Goal: Task Accomplishment & Management: Use online tool/utility

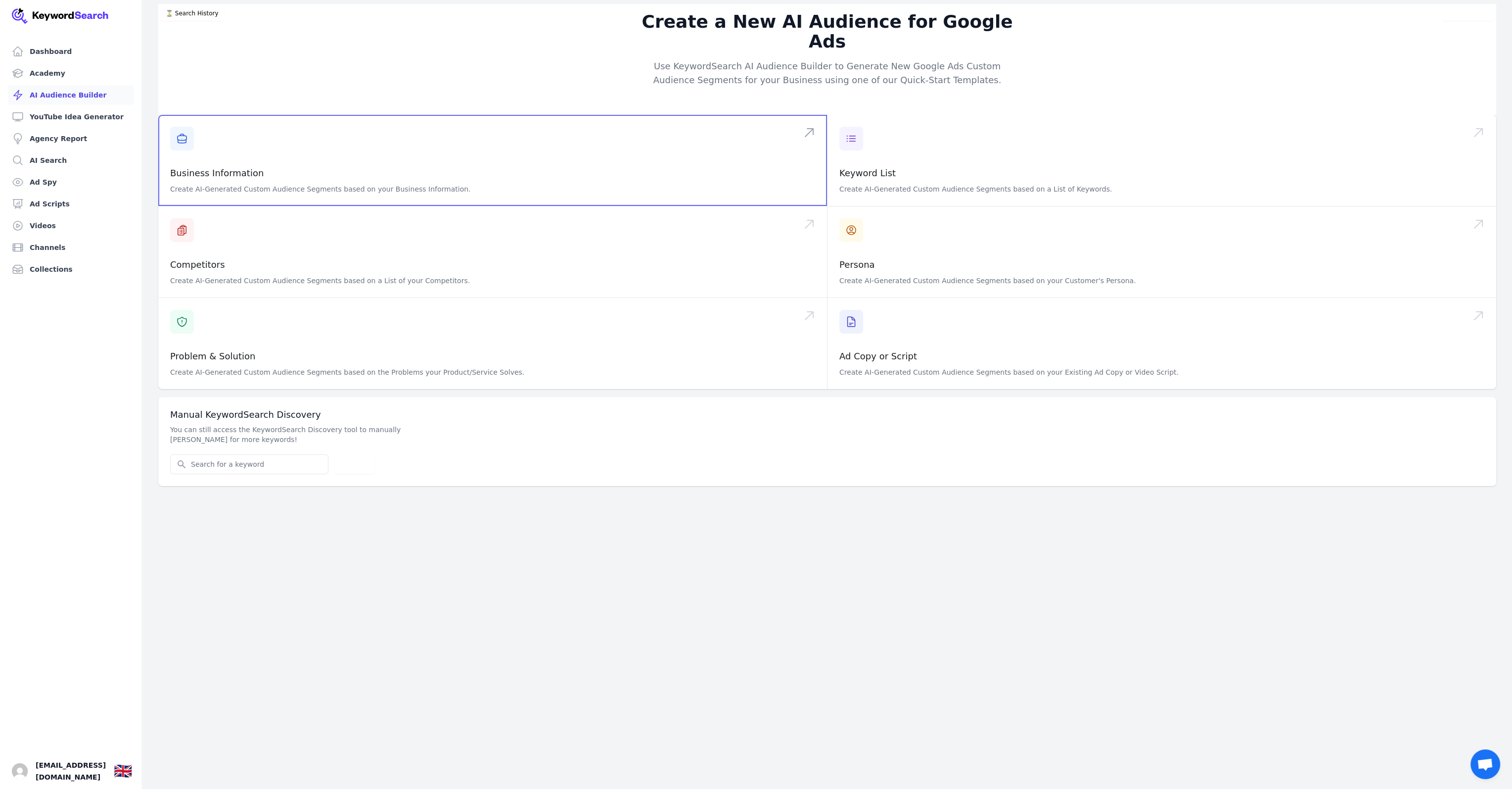
click at [240, 160] on span at bounding box center [492, 160] width 669 height 91
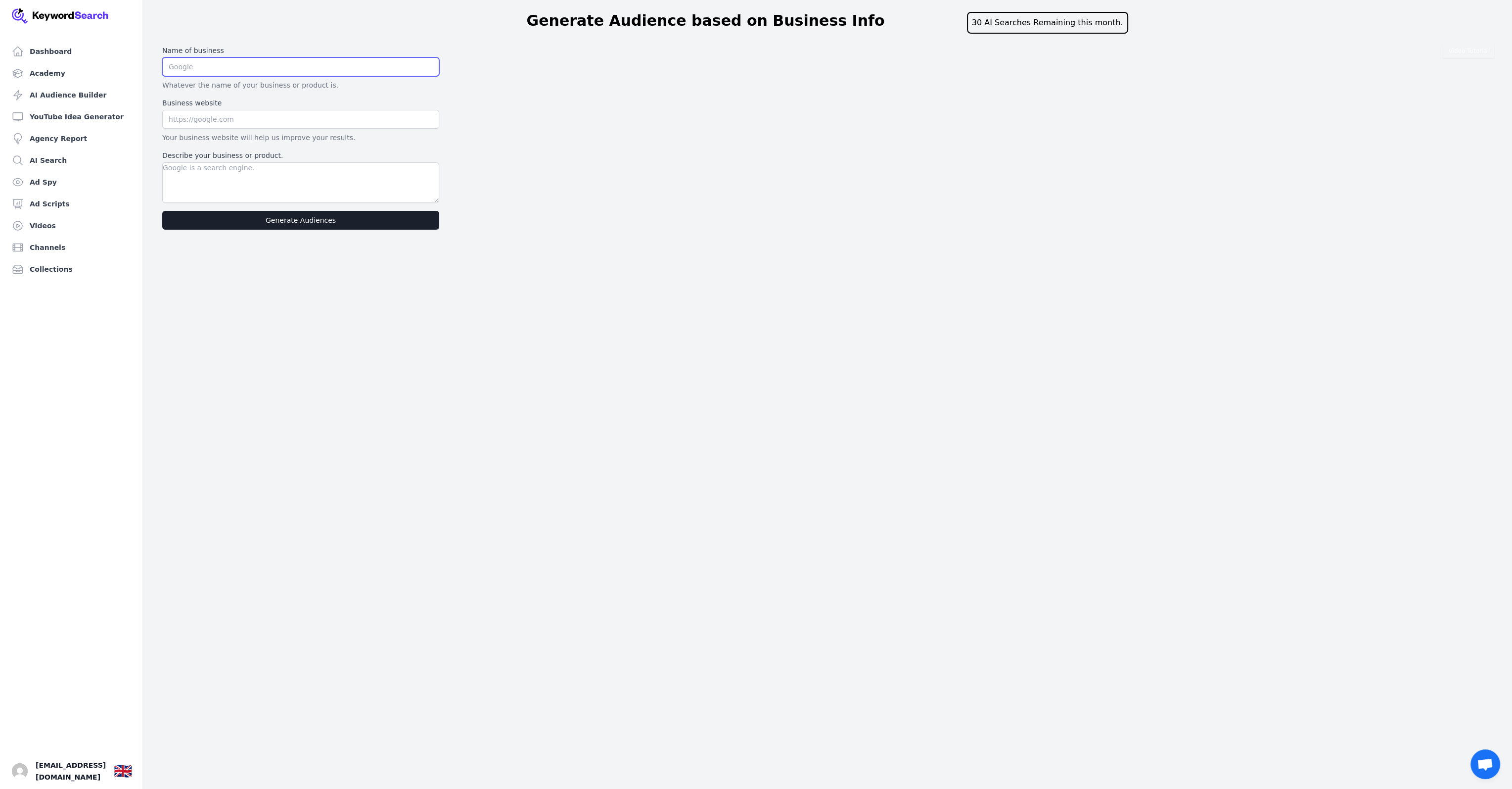
click at [229, 63] on input "text" at bounding box center [301, 67] width 277 height 19
type input "Look Good Sound Great"
paste input "[URL][DOMAIN_NAME]"
type input "[URL][DOMAIN_NAME]"
click at [213, 185] on textarea "Describe your business or product." at bounding box center [301, 182] width 277 height 40
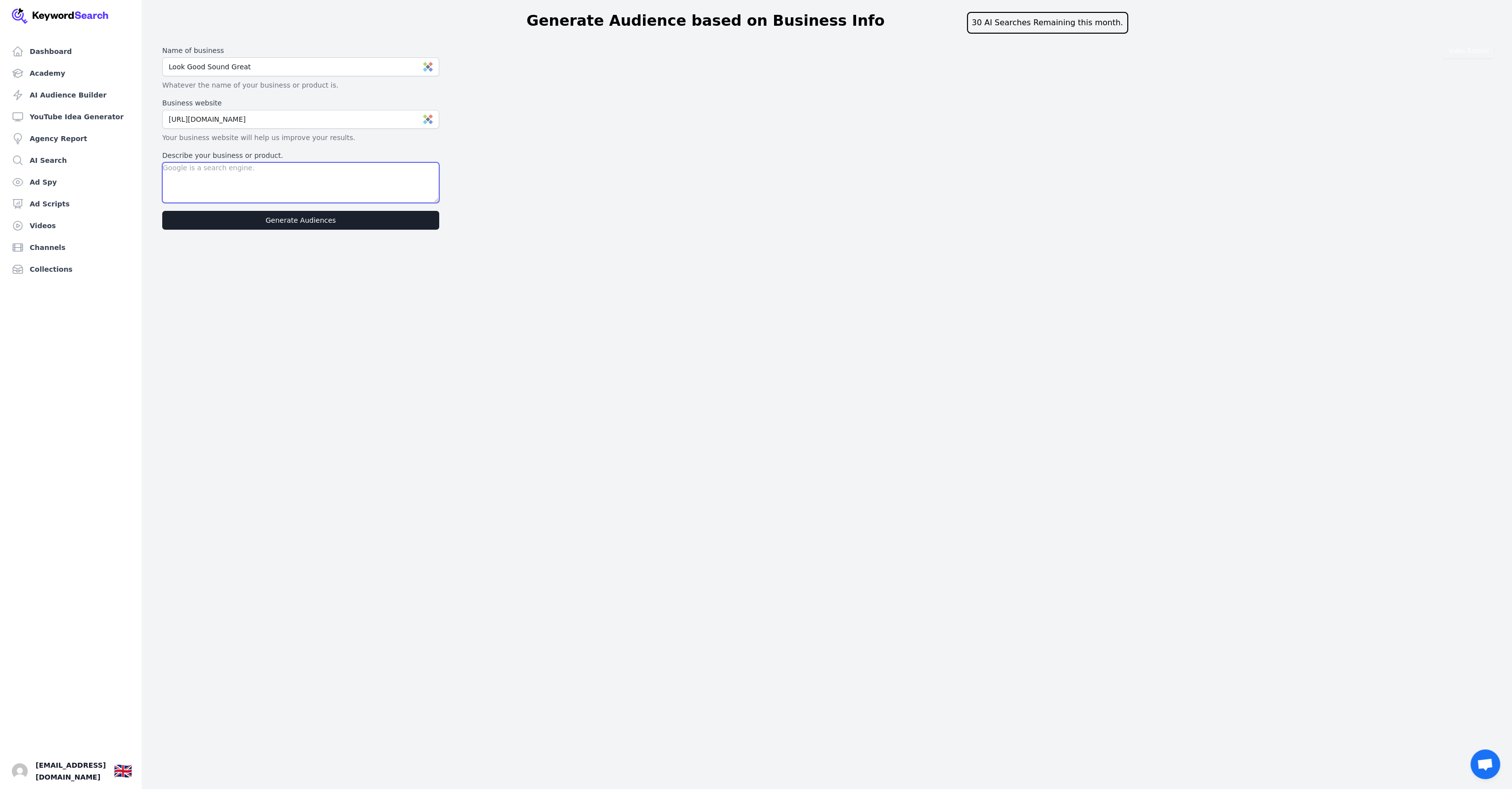
click at [256, 176] on textarea "Describe your business or product." at bounding box center [301, 182] width 277 height 40
click at [271, 167] on textarea "I offer coaches the opportunity to speak" at bounding box center [301, 182] width 277 height 40
click at [377, 173] on textarea "I offer coaches the opportunity to overcome their fear of speak" at bounding box center [301, 182] width 277 height 40
click at [346, 177] on textarea "I offer coaches the opportunity to overcome their fear of speaking in public us…" at bounding box center [301, 182] width 277 height 40
click at [434, 176] on textarea "I offer coaches the opportunity to overcome their fear of speaking in public us…" at bounding box center [301, 182] width 277 height 40
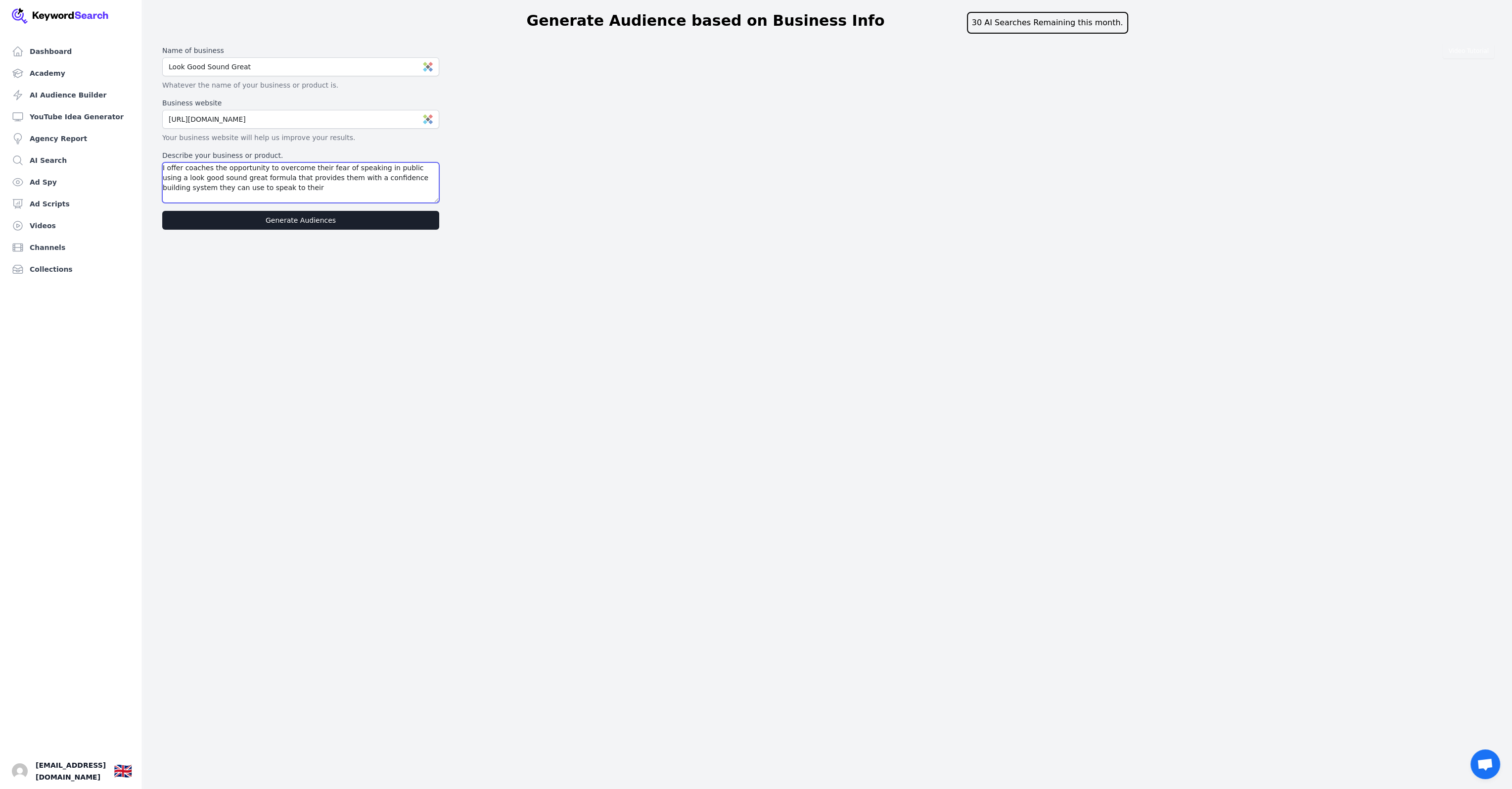
click at [246, 184] on textarea "I offer coaches the opportunity to overcome their fear of speaking in public us…" at bounding box center [301, 182] width 277 height 40
click at [183, 168] on textarea "I offer coaches the opportunity to overcome their fear of speaking in public us…" at bounding box center [301, 182] width 277 height 40
click at [234, 167] on textarea "I offer female coaches the opportunity to overcome their fear of speaking in pu…" at bounding box center [301, 182] width 277 height 40
click at [435, 188] on textarea "I offer female coaches in their 40s the opportunity to overcome their fear of s…" at bounding box center [301, 182] width 277 height 40
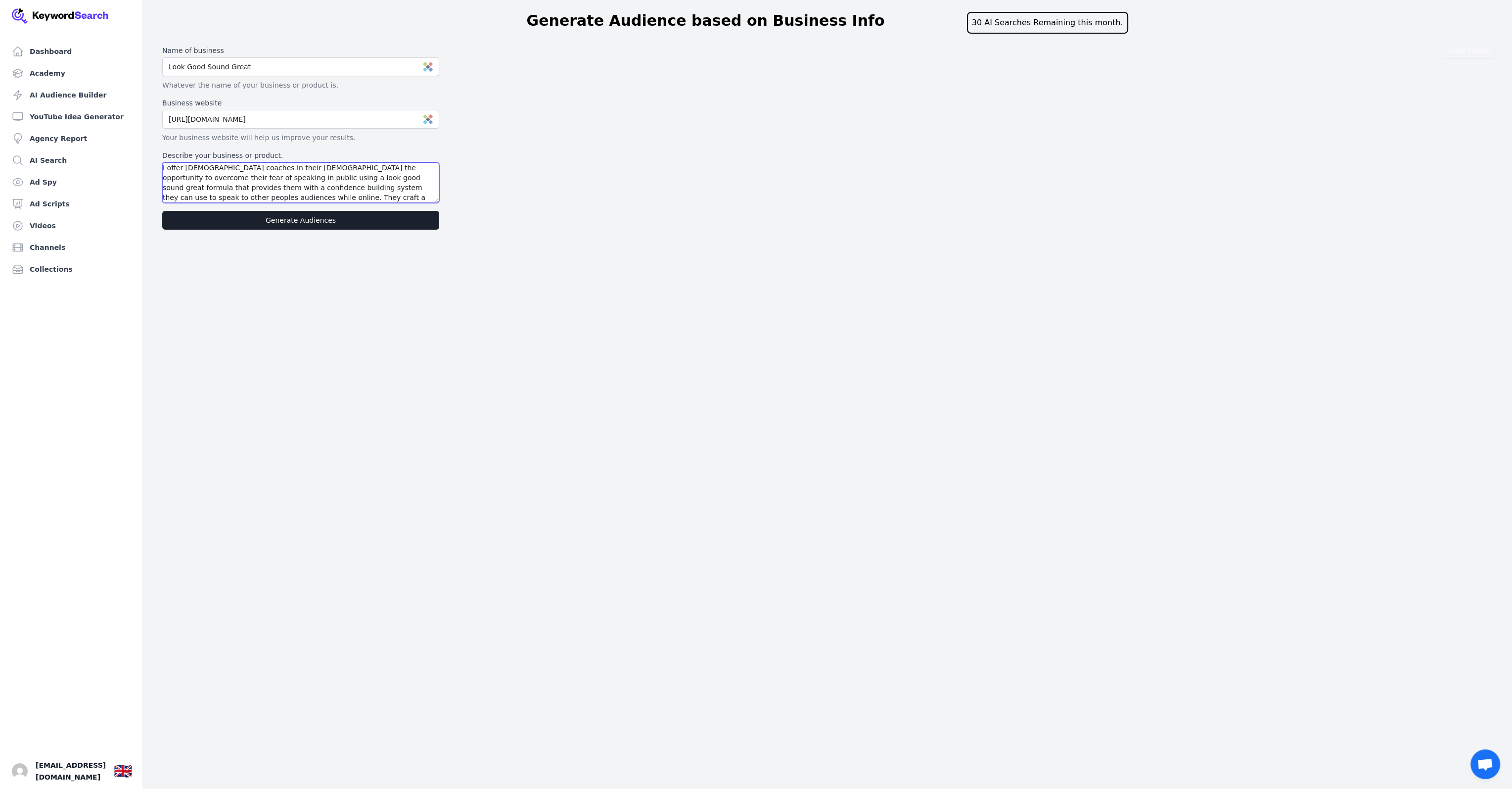
click at [309, 194] on textarea "I offer female coaches in their 40s the opportunity to overcome their fear of s…" at bounding box center [301, 182] width 277 height 40
click at [418, 199] on textarea "I offer female coaches in their 40s the opportunity to overcome their fear of s…" at bounding box center [301, 182] width 277 height 40
type textarea "I offer female coaches in their 40s the opportunity to overcome their fear of s…"
click at [308, 218] on button "Generate Audiences" at bounding box center [301, 221] width 277 height 19
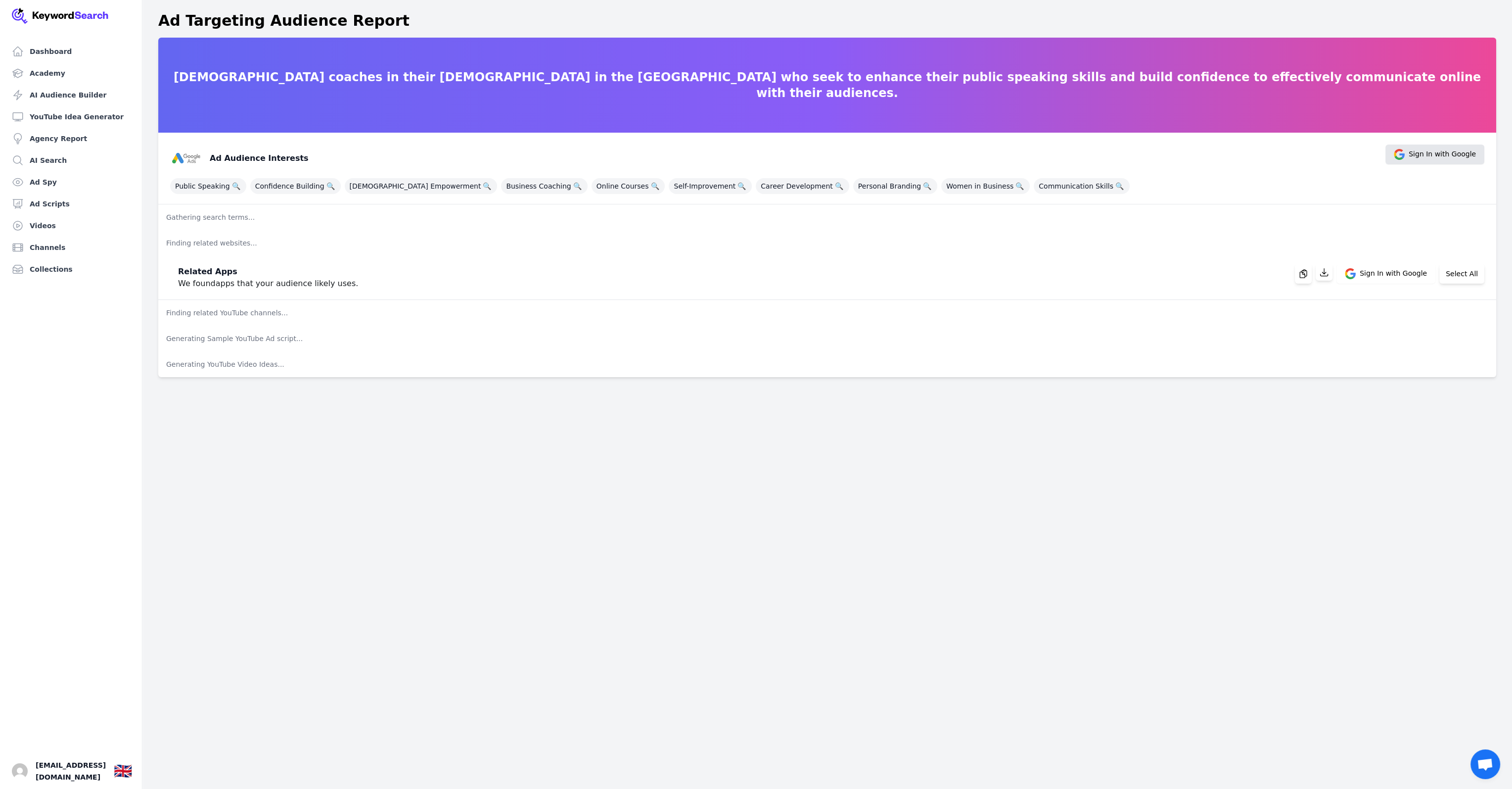
click at [1430, 162] on span "Sign In with Google" at bounding box center [1435, 154] width 99 height 20
click at [1435, 152] on span "Sign In with Google" at bounding box center [1443, 154] width 68 height 11
click at [190, 185] on span "Public Speaking 🔍" at bounding box center [209, 186] width 76 height 16
click at [296, 181] on span "Confidence Building 🔍" at bounding box center [295, 186] width 90 height 16
click at [391, 187] on span "[DEMOGRAPHIC_DATA] Empowerment 🔍" at bounding box center [421, 186] width 153 height 16
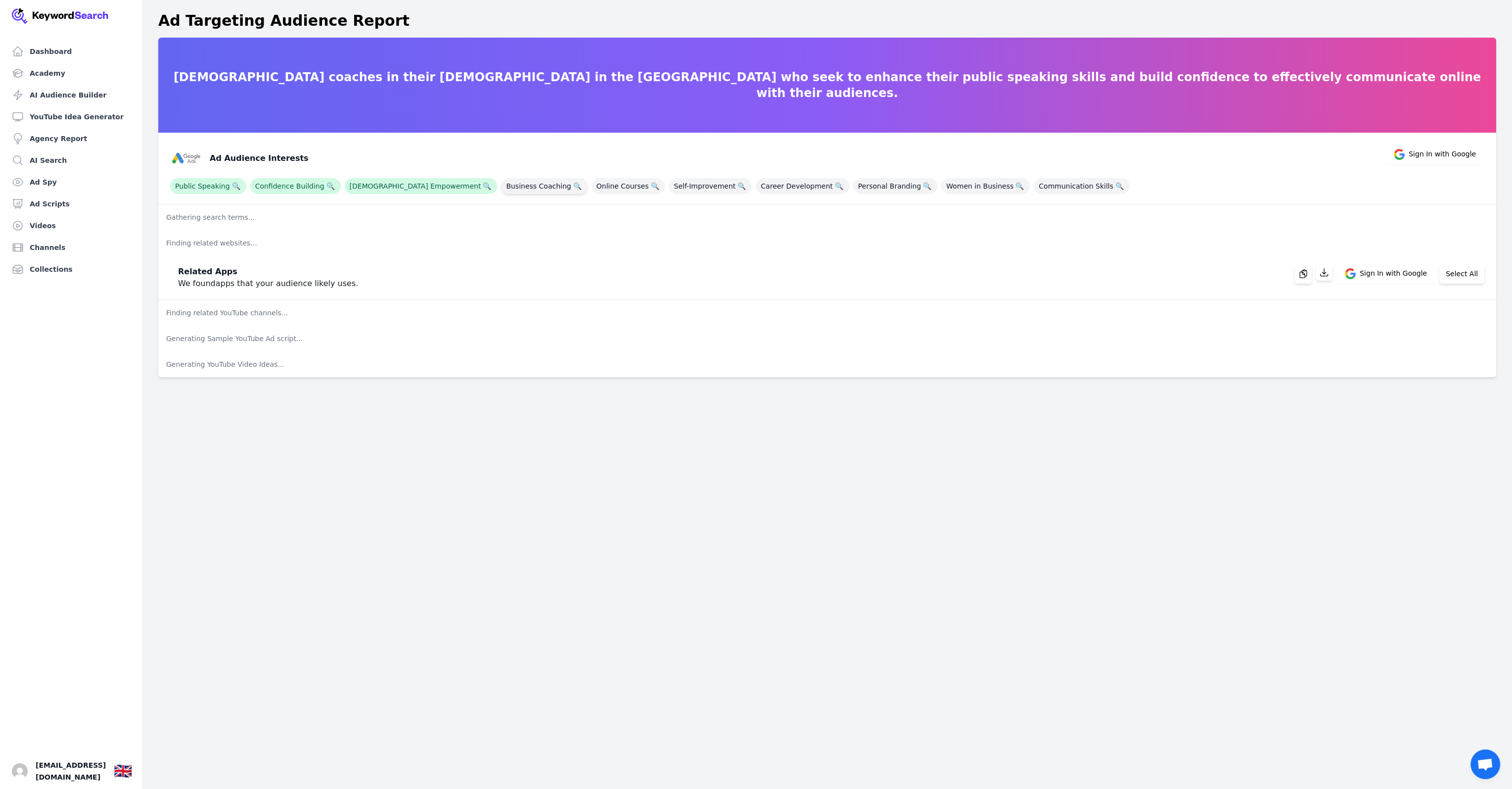
click at [501, 187] on span "Business Coaching 🔍" at bounding box center [544, 186] width 86 height 16
click at [592, 184] on span "Online Courses 🔍" at bounding box center [628, 186] width 74 height 16
click at [669, 191] on span "Self-Improvement 🔍" at bounding box center [710, 186] width 83 height 16
drag, startPoint x: 726, startPoint y: 182, endPoint x: 806, endPoint y: 187, distance: 80.2
click at [756, 182] on span "Career Development 🔍" at bounding box center [802, 186] width 93 height 16
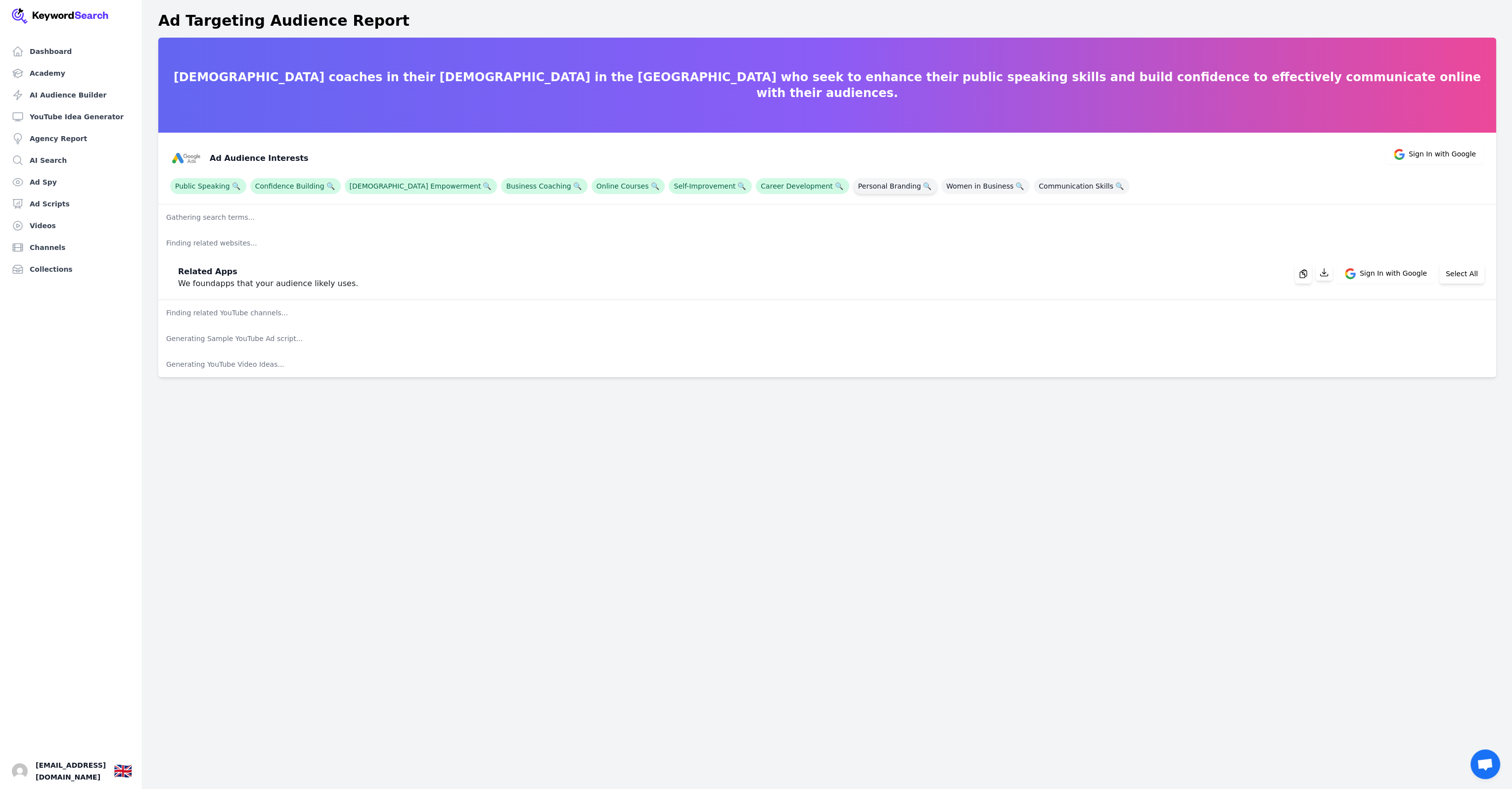
drag, startPoint x: 808, startPoint y: 187, endPoint x: 815, endPoint y: 186, distance: 7.1
click at [853, 187] on span "Personal Branding 🔍" at bounding box center [895, 186] width 84 height 16
drag, startPoint x: 896, startPoint y: 182, endPoint x: 949, endPoint y: 187, distance: 53.2
click at [942, 182] on span "Women in Business 🔍" at bounding box center [986, 186] width 88 height 16
click at [1034, 190] on span "Communication Skills 🔍" at bounding box center [1082, 186] width 96 height 16
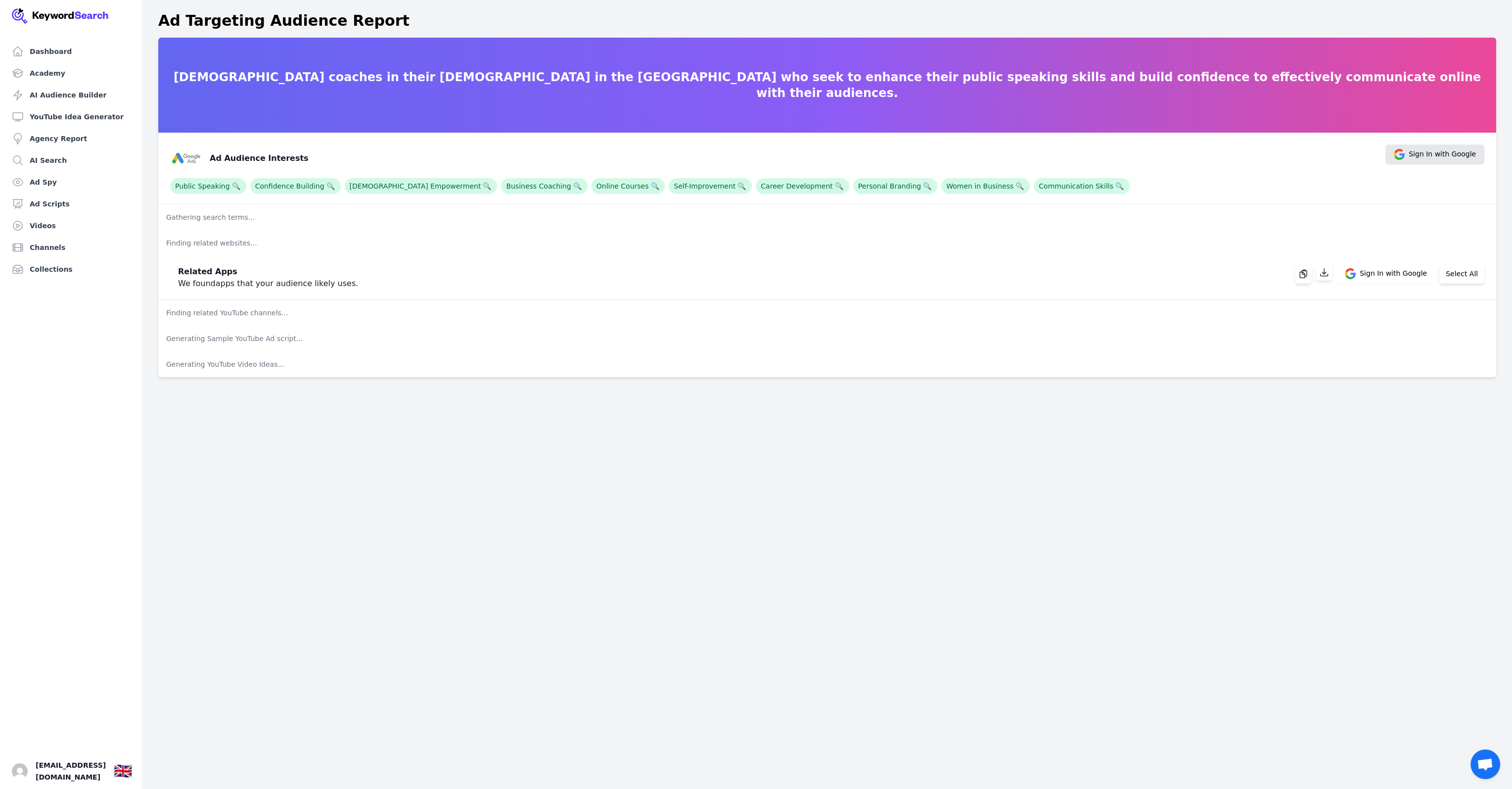
click at [1425, 157] on span "Sign In with Google" at bounding box center [1443, 154] width 68 height 11
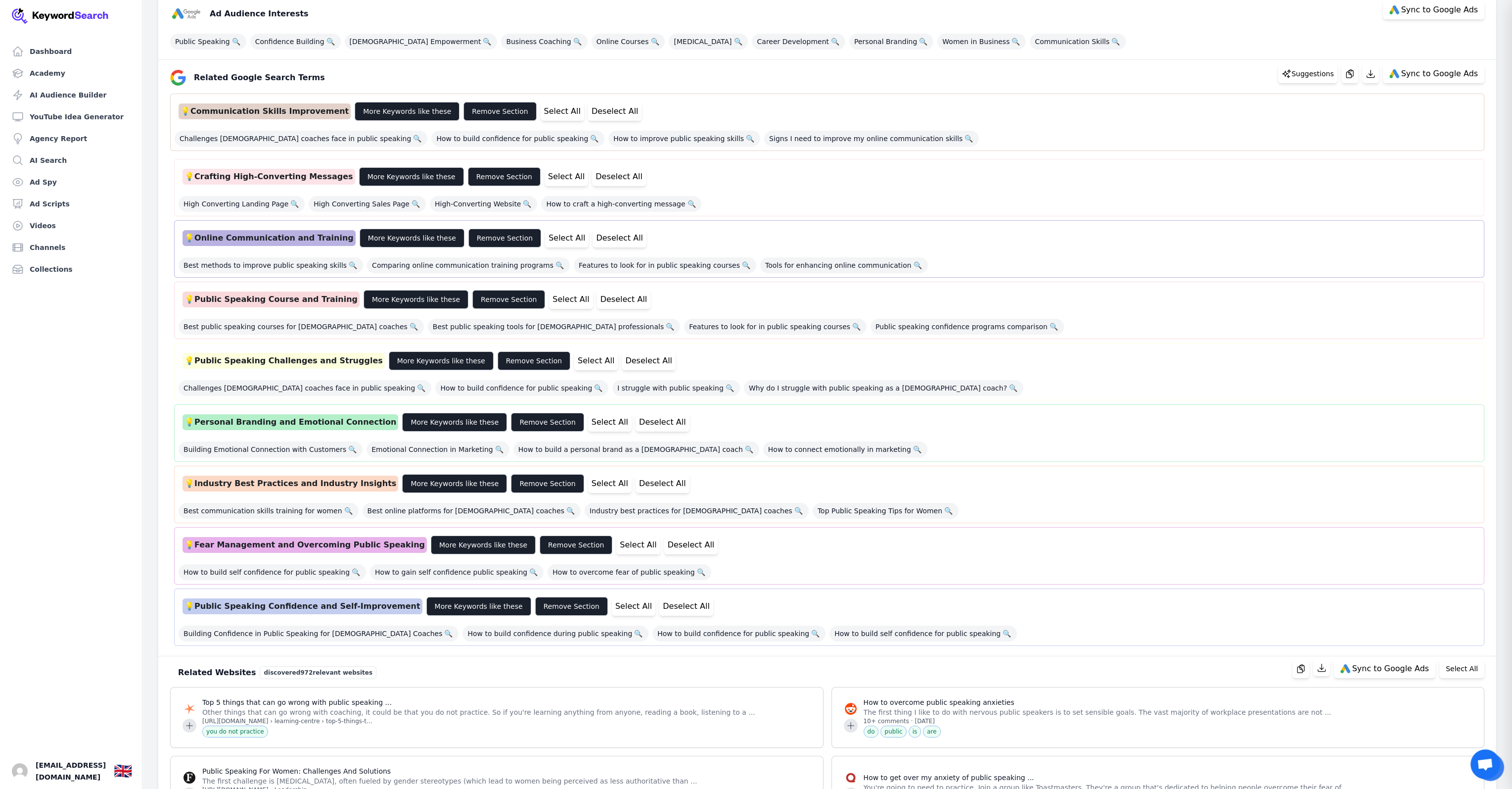
scroll to position [149, 0]
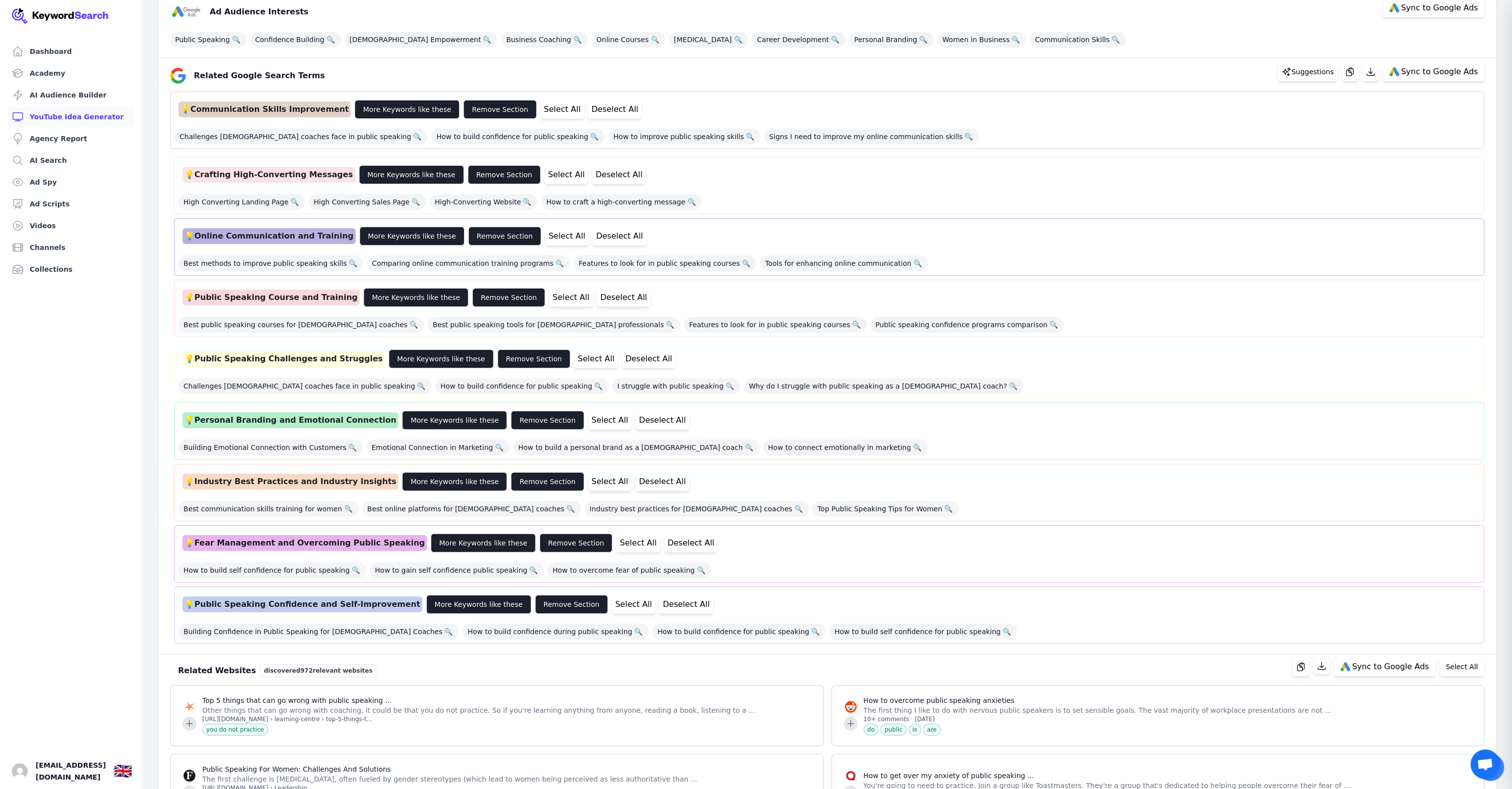
click at [59, 117] on link "YouTube Idea Generator" at bounding box center [71, 116] width 126 height 20
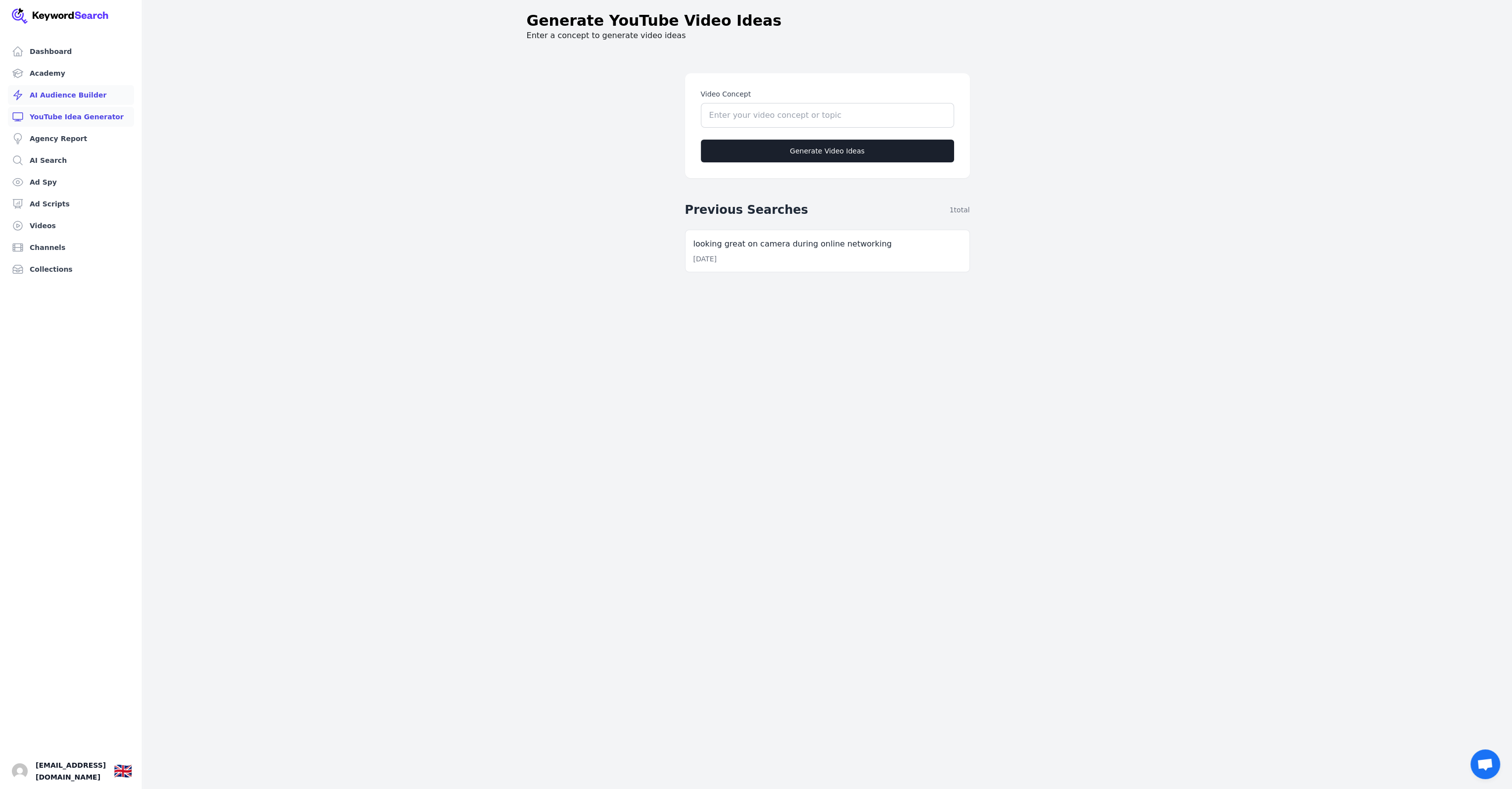
click at [61, 96] on link "AI Audience Builder" at bounding box center [71, 95] width 126 height 20
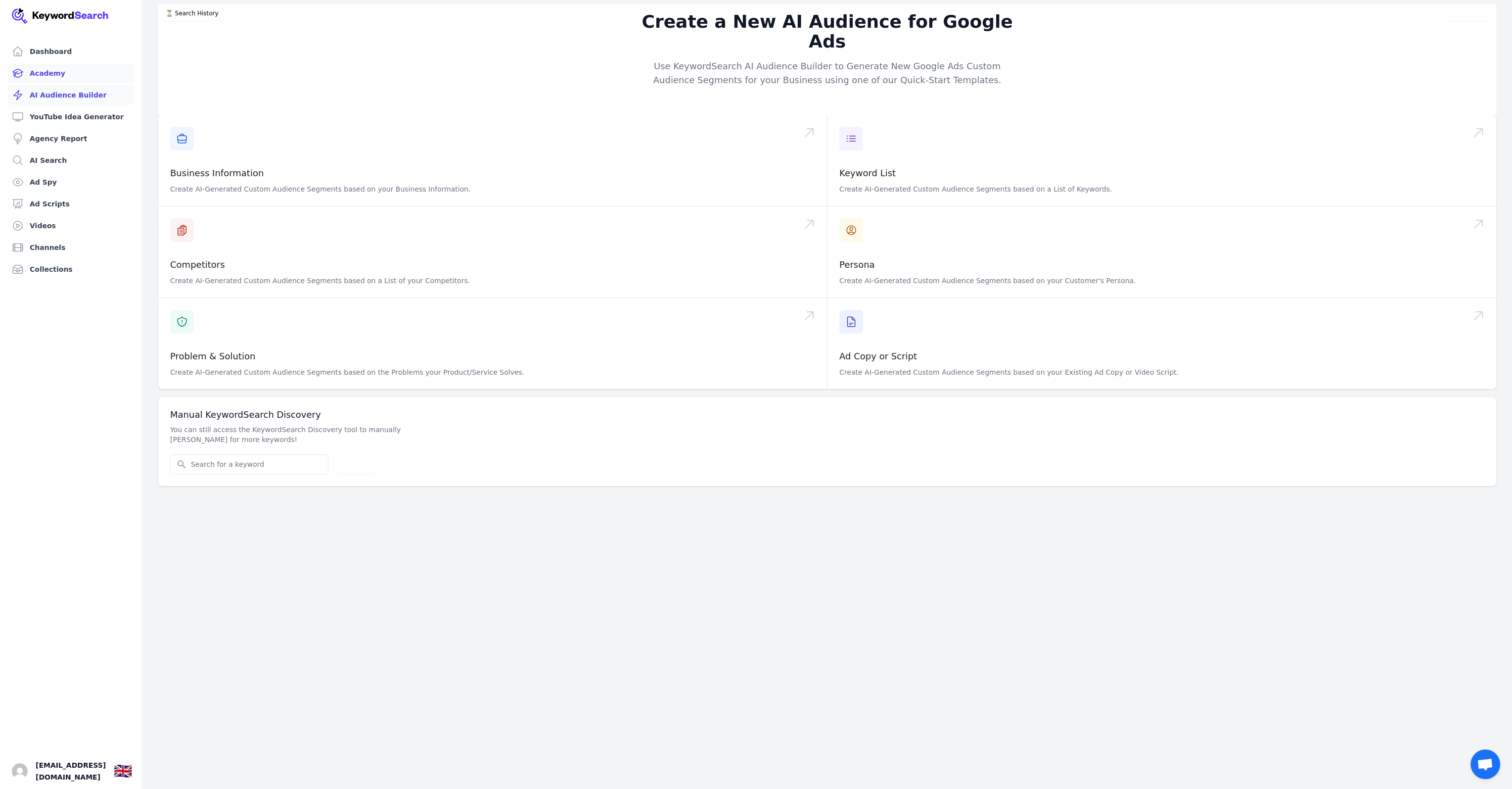
click at [65, 74] on link "Academy" at bounding box center [71, 73] width 126 height 20
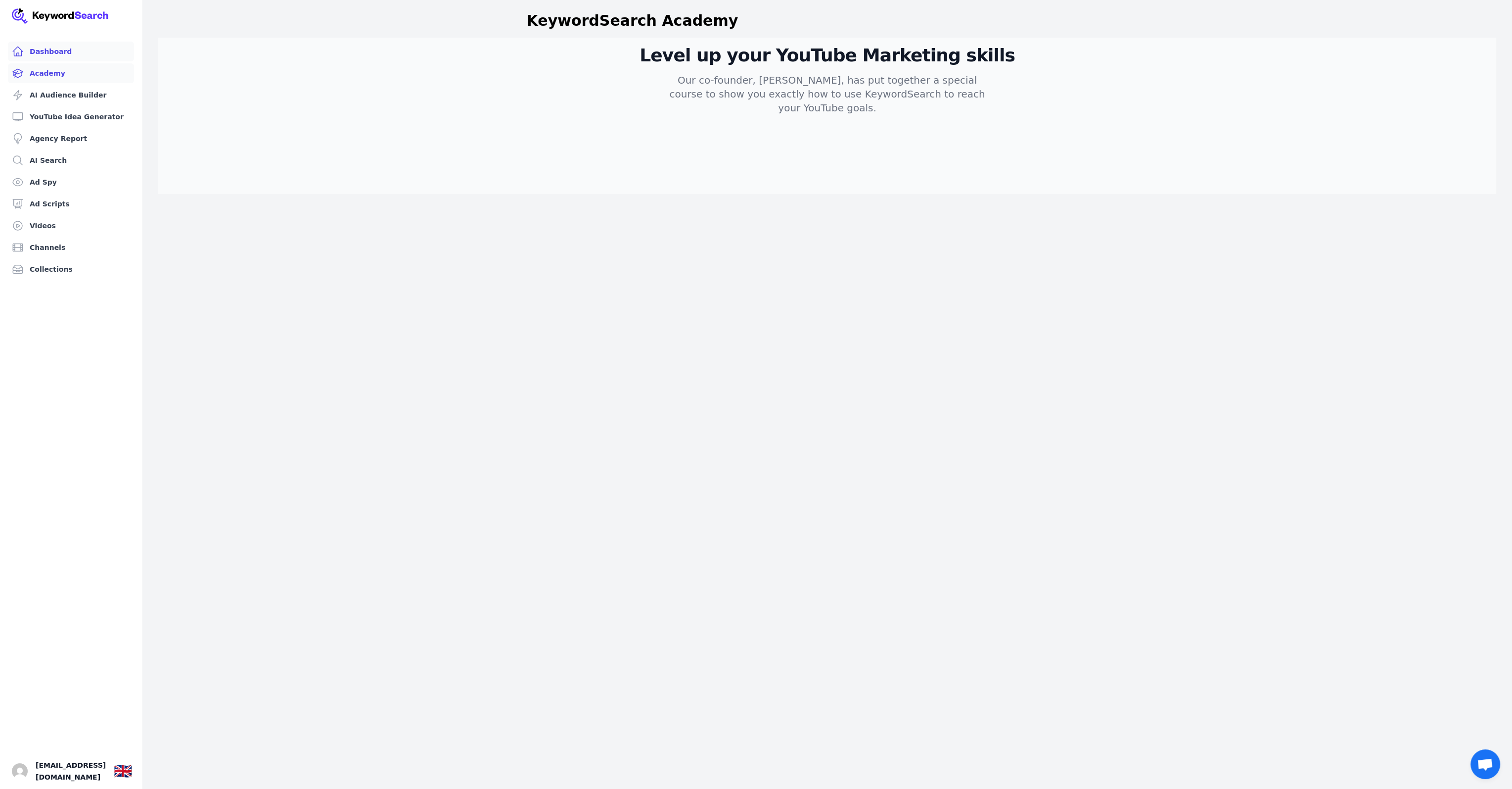
click at [60, 55] on link "Dashboard" at bounding box center [71, 51] width 126 height 20
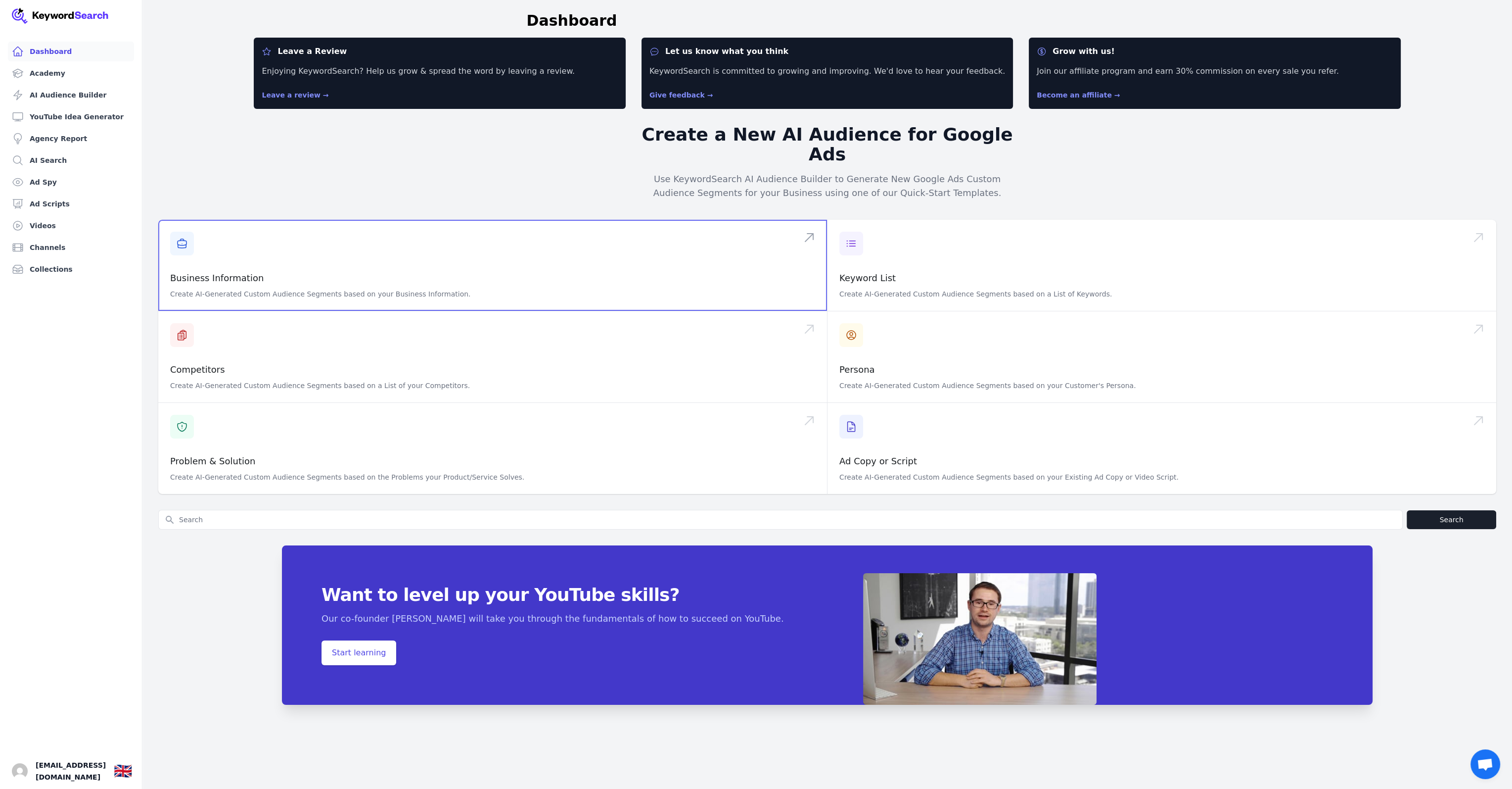
click at [240, 258] on span at bounding box center [492, 265] width 669 height 91
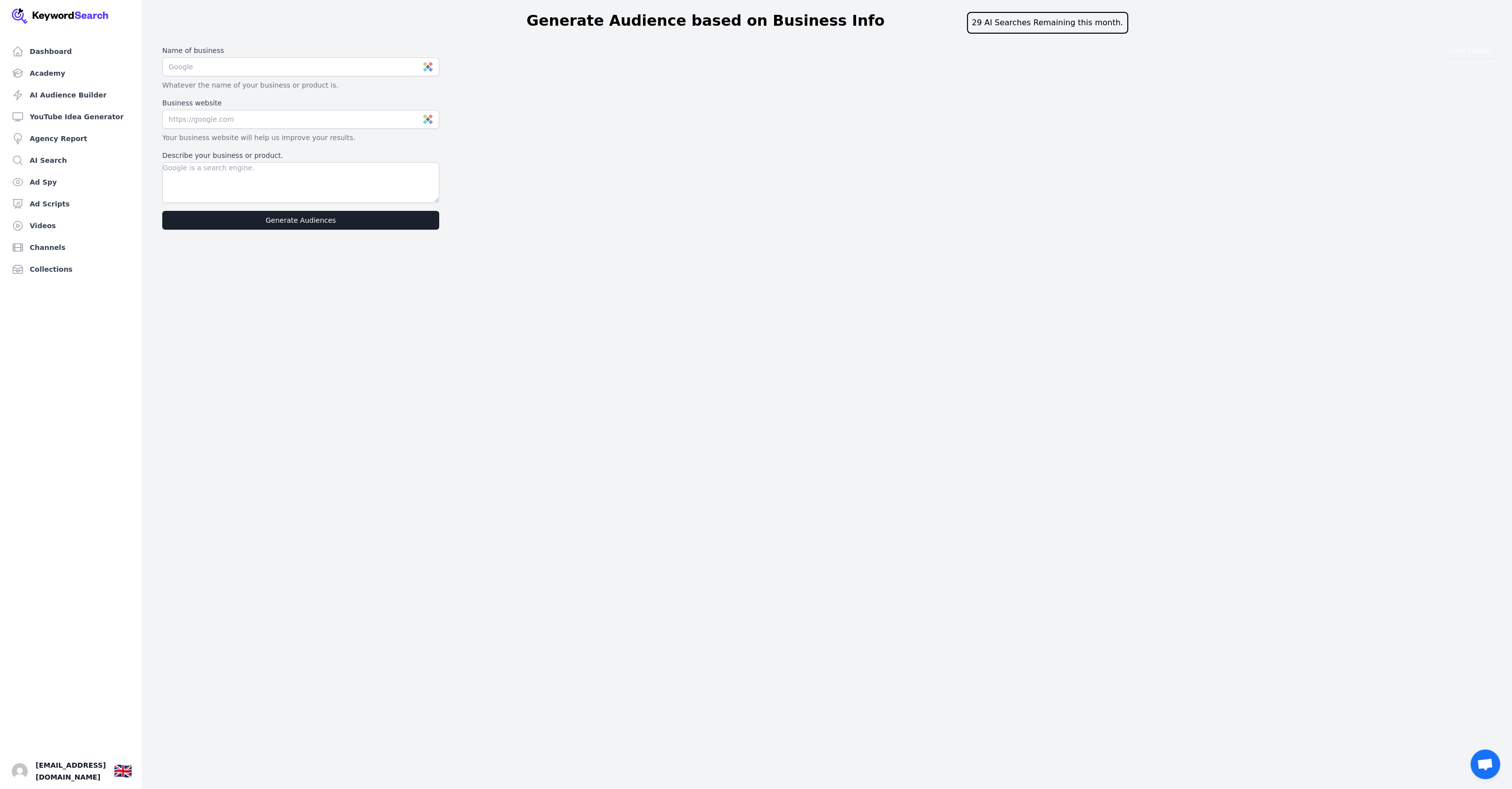
click at [1034, 32] on div "29 AI Searches Remaining this month." at bounding box center [1047, 23] width 161 height 22
click at [310, 68] on input "text" at bounding box center [301, 67] width 277 height 19
type input "Look Good Sound Great"
click at [254, 121] on input "text" at bounding box center [301, 119] width 277 height 19
paste input "[URL][DOMAIN_NAME]"
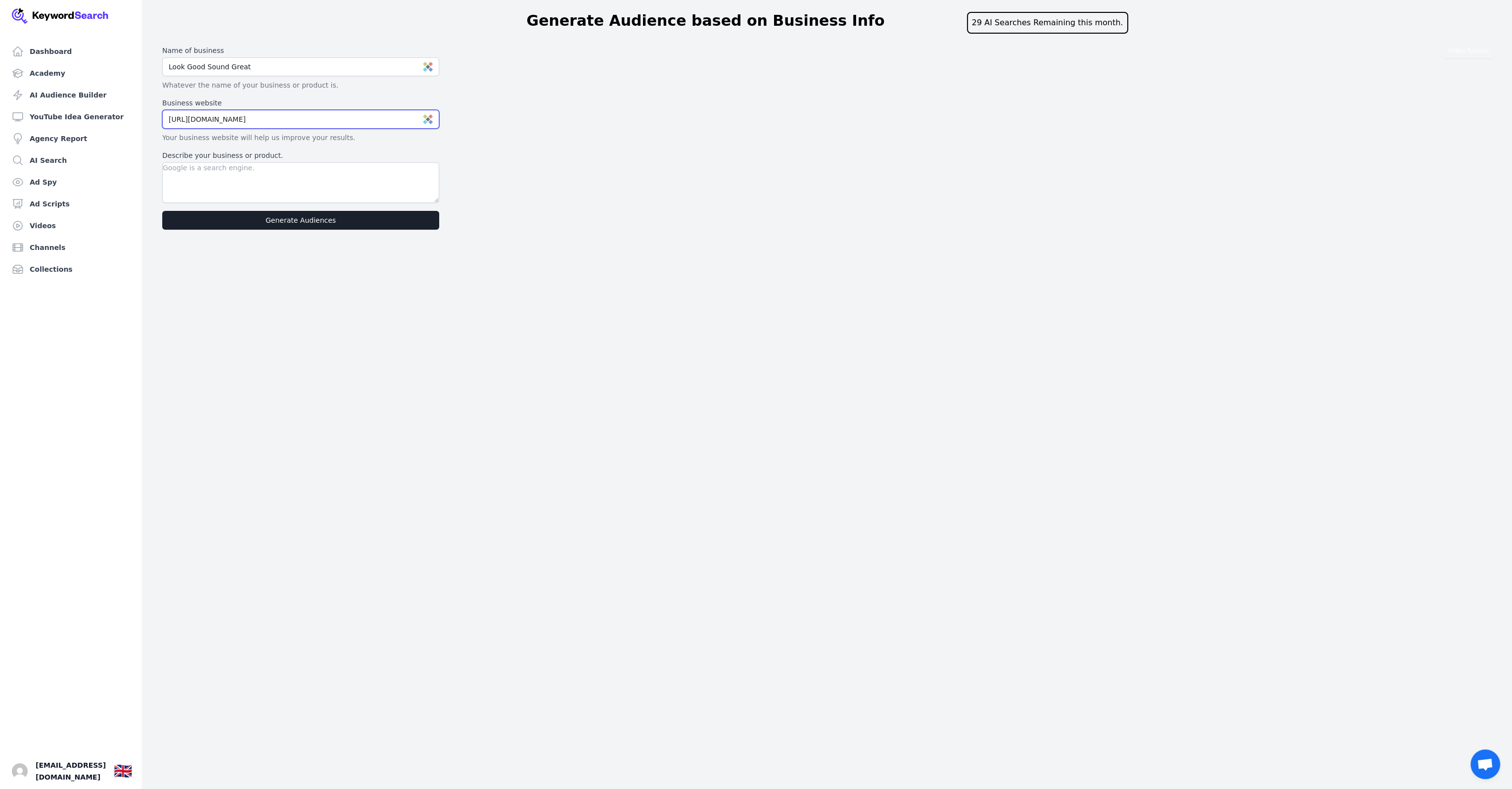
type input "[URL][DOMAIN_NAME]"
click at [337, 174] on textarea "Describe your business or product." at bounding box center [301, 182] width 277 height 40
click at [417, 168] on textarea "Helping [DEMOGRAPHIC_DATA] coaches in their [DEMOGRAPHIC_DATA] to speak confide…" at bounding box center [301, 182] width 277 height 40
drag, startPoint x: 232, startPoint y: 176, endPoint x: 259, endPoint y: 179, distance: 27.2
click at [232, 176] on textarea "Helping [DEMOGRAPHIC_DATA] coaches in their [DEMOGRAPHIC_DATA] to speak confide…" at bounding box center [301, 182] width 277 height 40
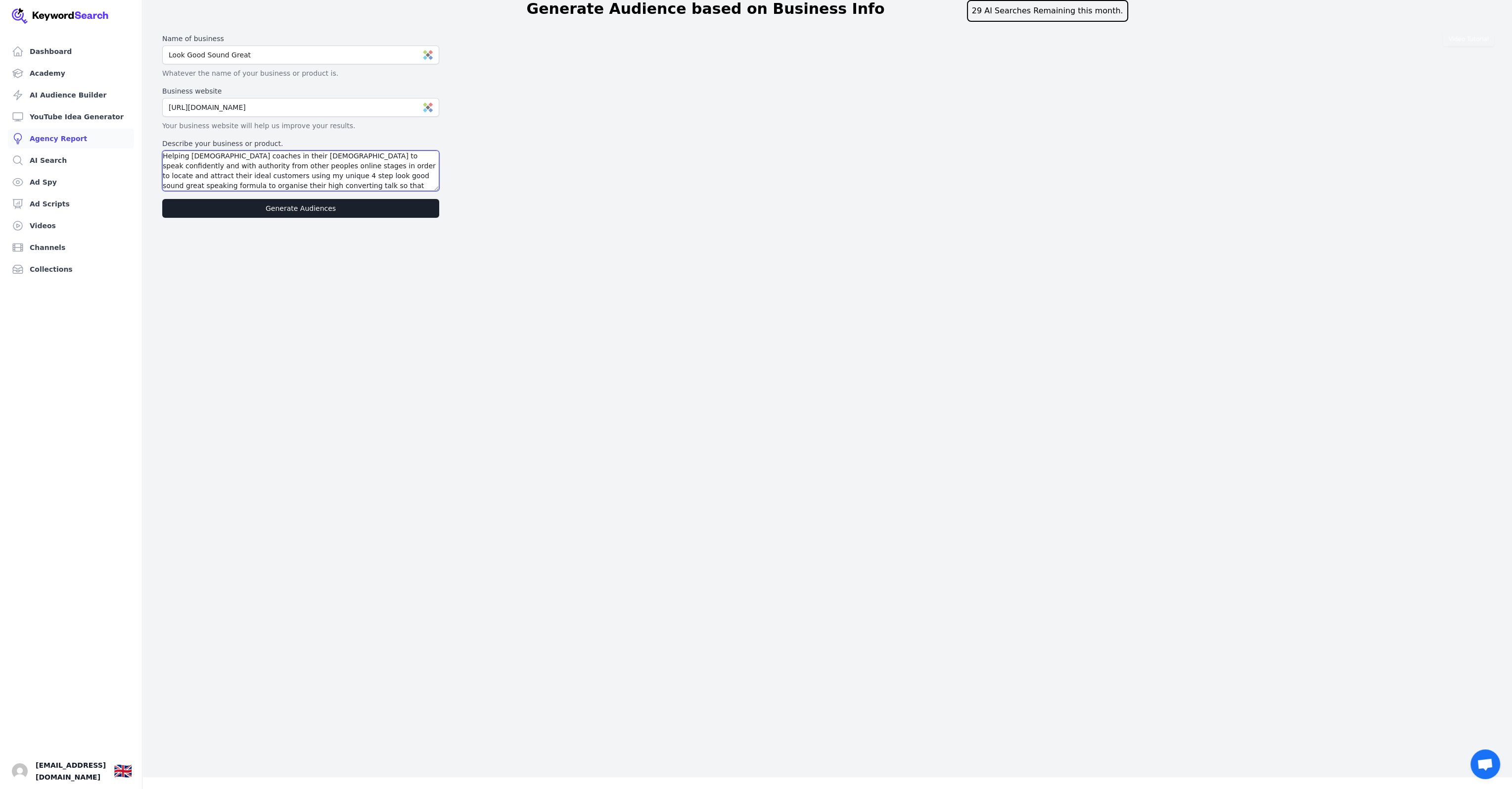
drag, startPoint x: 333, startPoint y: 182, endPoint x: 132, endPoint y: 139, distance: 205.5
click at [132, 139] on div "Dashboard Academy AI Audience Builder YouTube Idea Generator Agency Report AI S…" at bounding box center [756, 107] width 1512 height 238
type textarea "Helping [DEMOGRAPHIC_DATA] coaches in their [DEMOGRAPHIC_DATA] to speak confide…"
click at [316, 207] on button "Generate Audiences" at bounding box center [301, 209] width 277 height 19
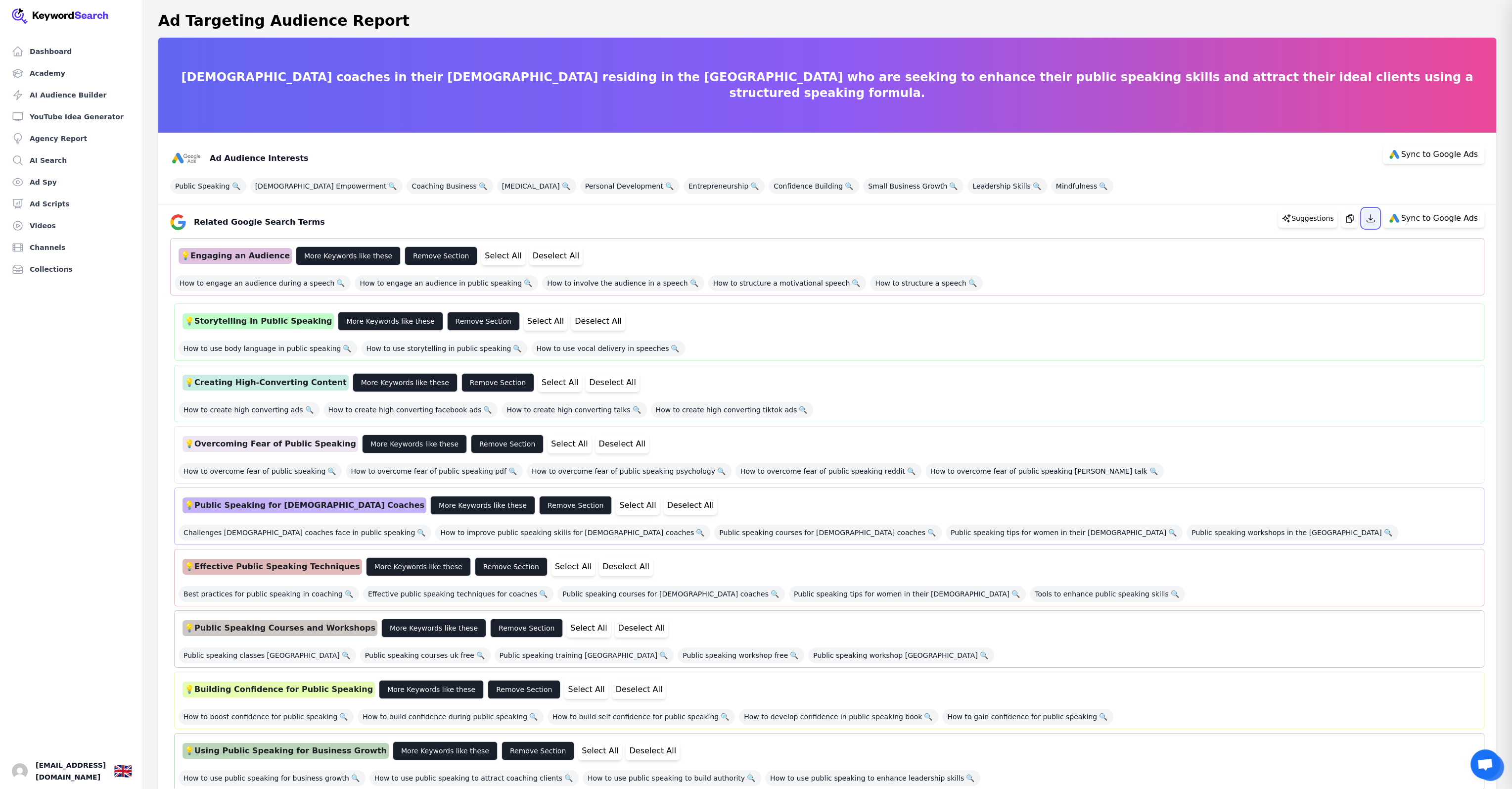
click at [1375, 220] on icon "button" at bounding box center [1370, 218] width 7 height 7
click at [863, 185] on span "Small Business Growth 🔍" at bounding box center [913, 186] width 101 height 16
click at [769, 182] on span "Confidence Building 🔍" at bounding box center [814, 186] width 90 height 16
click at [684, 185] on span "Entrepreneurship 🔍" at bounding box center [724, 186] width 81 height 16
click at [580, 182] on span "Personal Development 🔍" at bounding box center [629, 186] width 99 height 16
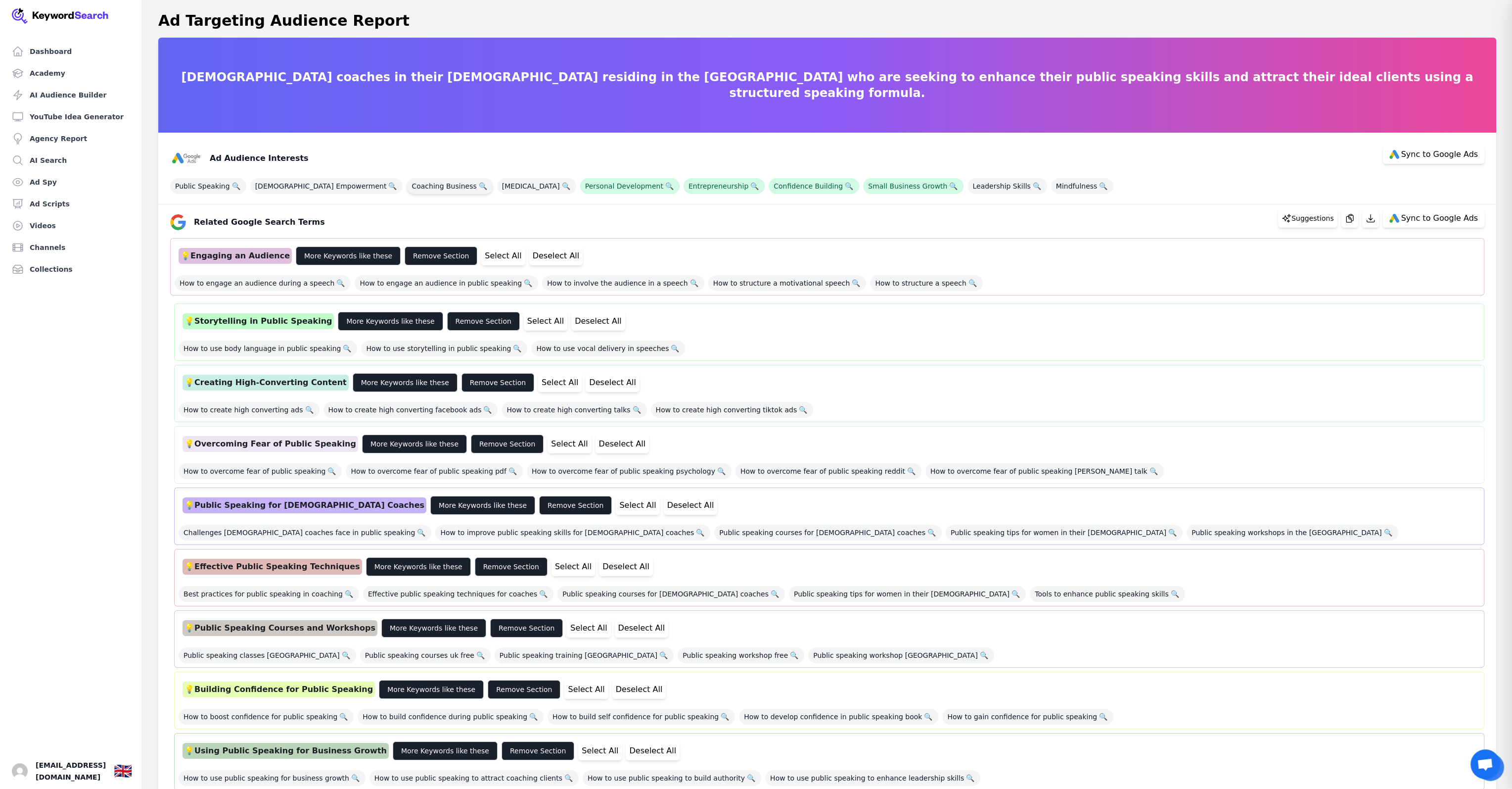
click at [406, 185] on span "Coaching Business 🔍" at bounding box center [449, 186] width 86 height 16
click at [192, 184] on span "Public Speaking 🔍" at bounding box center [209, 186] width 76 height 16
click at [285, 187] on span "[DEMOGRAPHIC_DATA] Empowerment 🔍" at bounding box center [327, 186] width 153 height 16
click at [1051, 186] on span "Mindfulness 🔍" at bounding box center [1082, 186] width 62 height 16
click at [1376, 217] on icon "button" at bounding box center [1370, 218] width 10 height 10
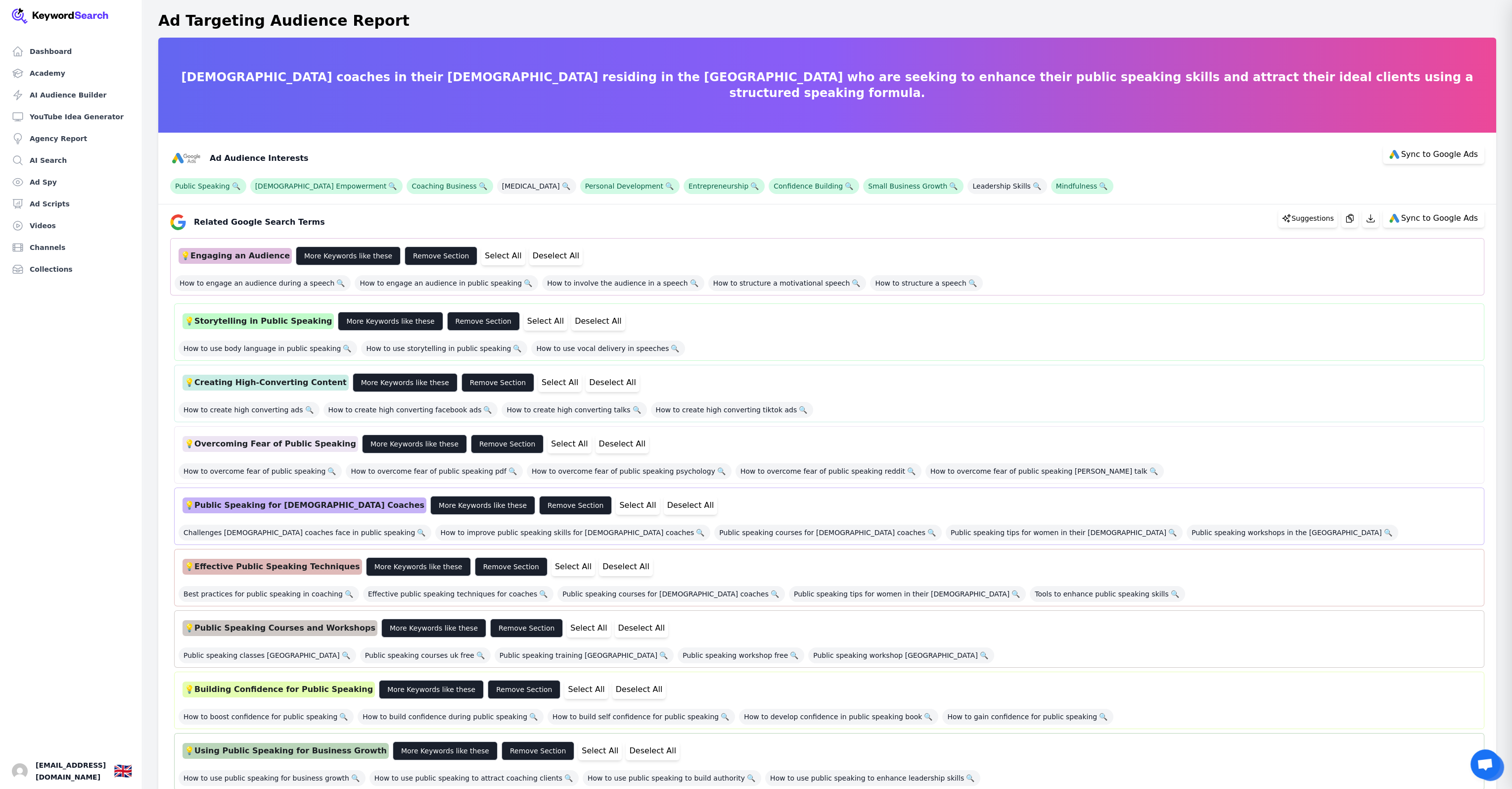
click at [1267, 254] on div "💡 Engaging an Audience More Keywords like these Remove Section Select All Desel…" at bounding box center [828, 256] width 1305 height 26
click at [1126, 264] on div "💡 Engaging an Audience More Keywords like these Remove Section Select All Desel…" at bounding box center [828, 256] width 1305 height 26
click at [246, 258] on div "💡 Engaging an Audience" at bounding box center [235, 256] width 113 height 16
click at [492, 254] on button "Select All" at bounding box center [503, 256] width 43 height 19
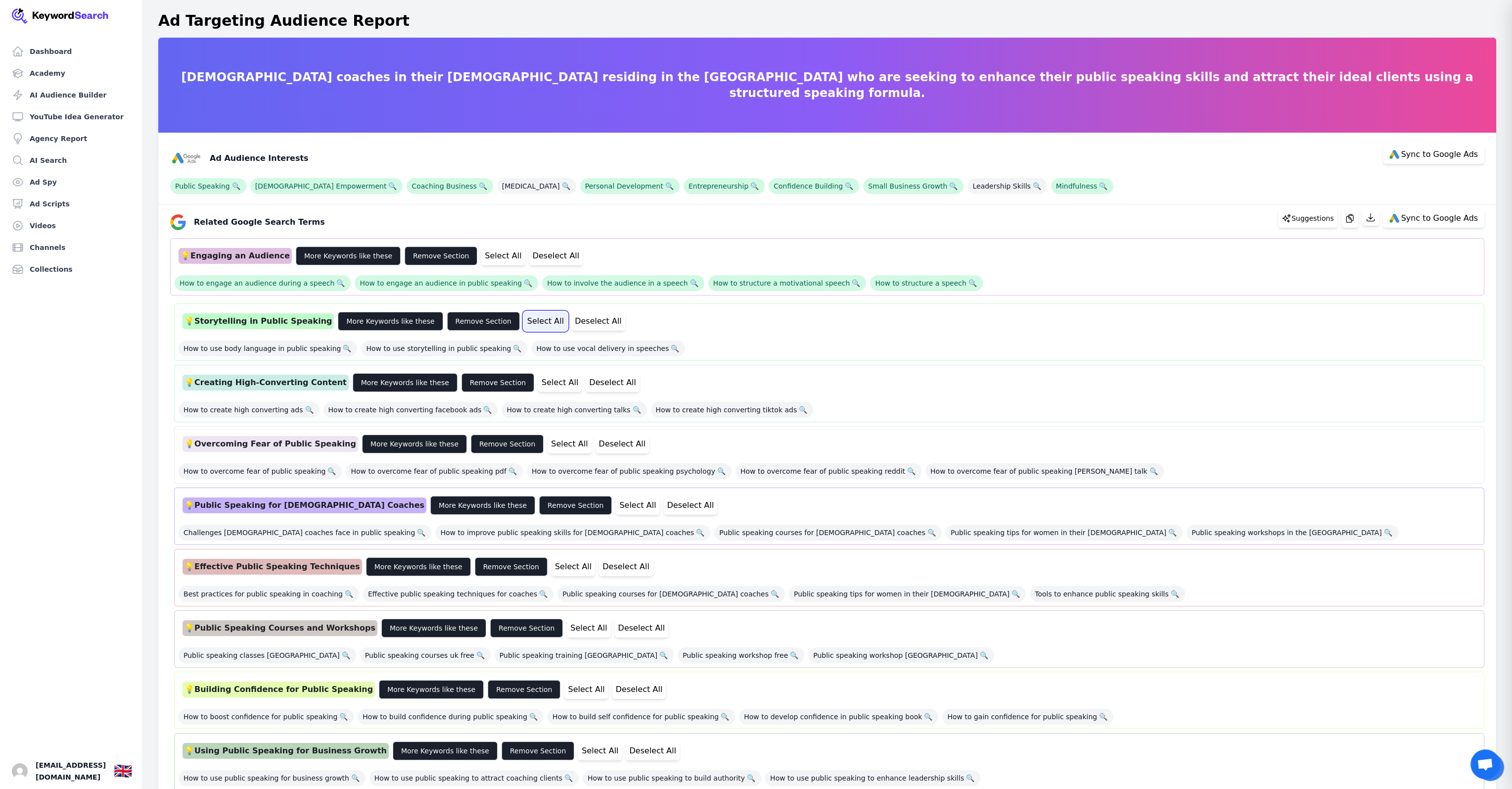
click at [524, 319] on button "Select All" at bounding box center [545, 321] width 43 height 19
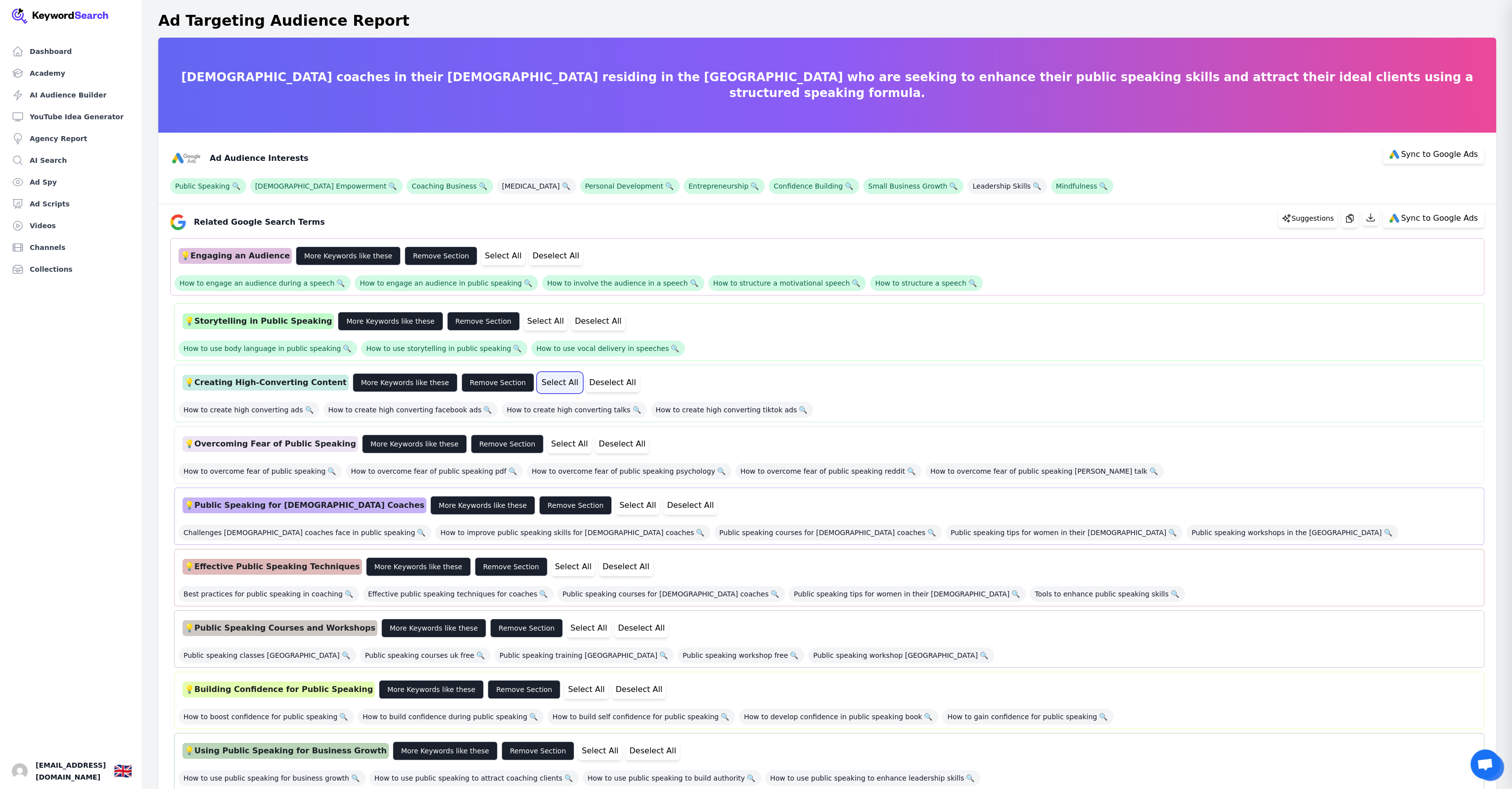
click at [538, 381] on button "Select All" at bounding box center [559, 382] width 43 height 19
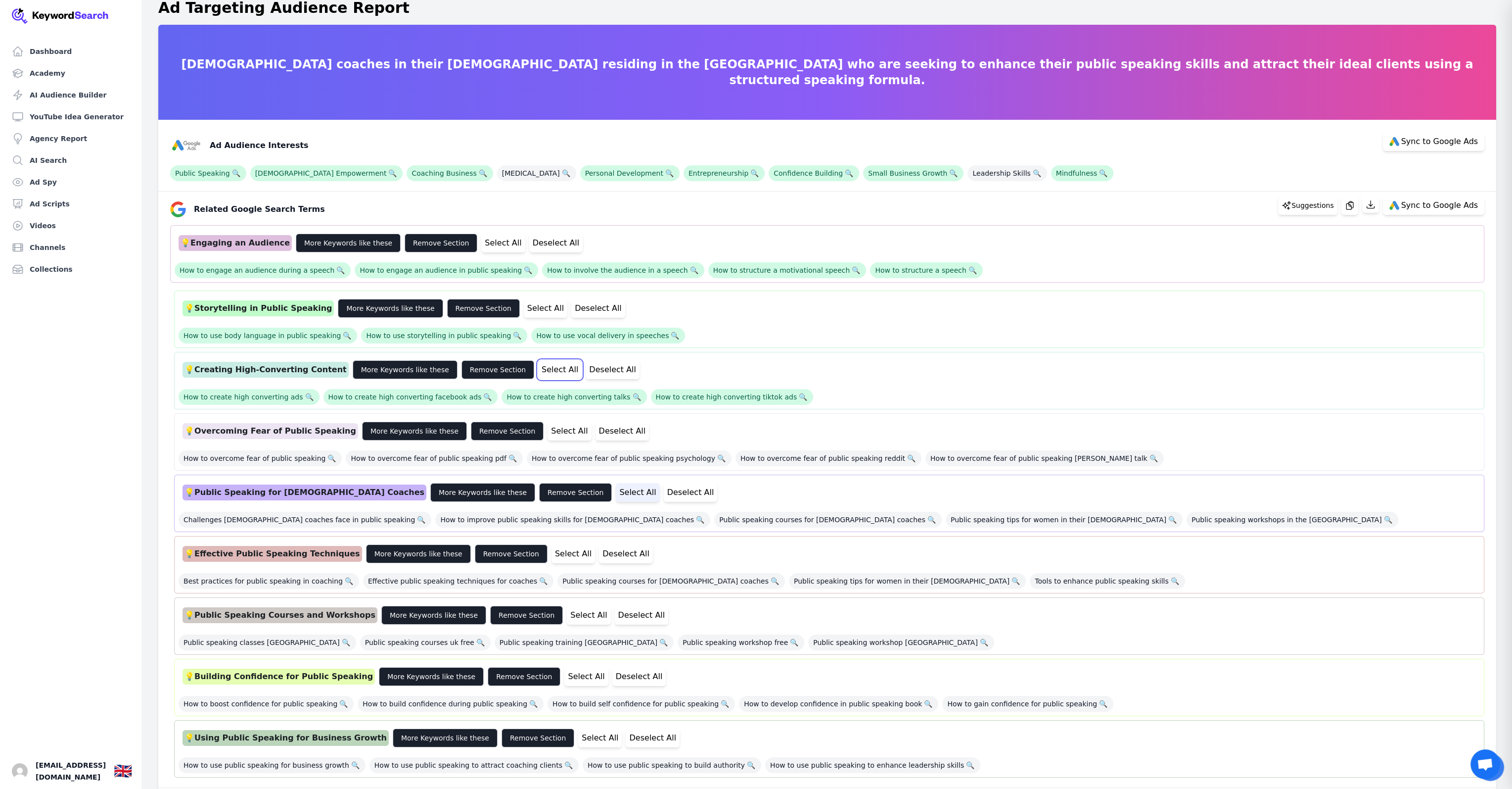
scroll to position [49, 0]
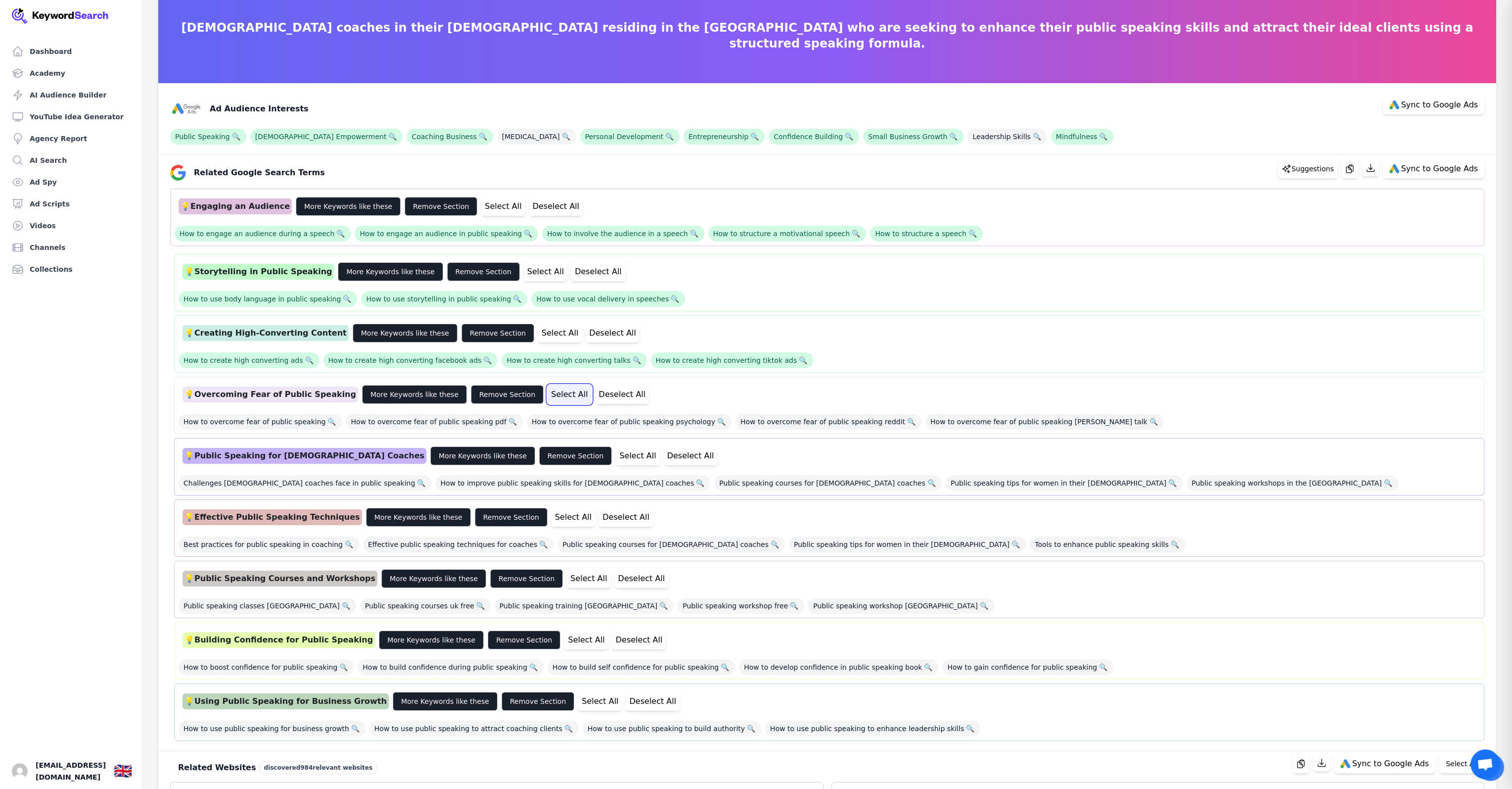
click at [548, 394] on button "Select All" at bounding box center [569, 395] width 43 height 19
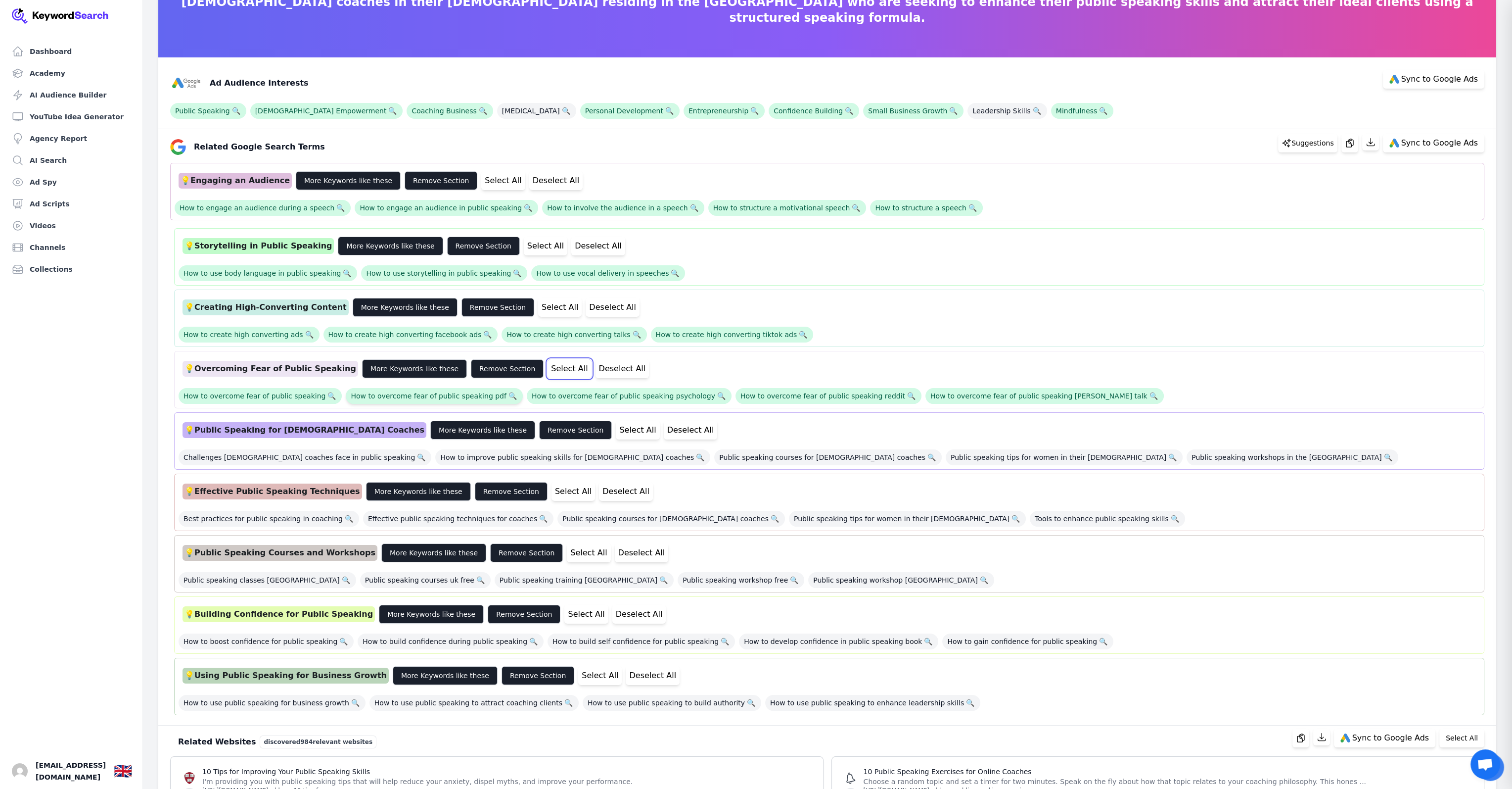
scroll to position [99, 0]
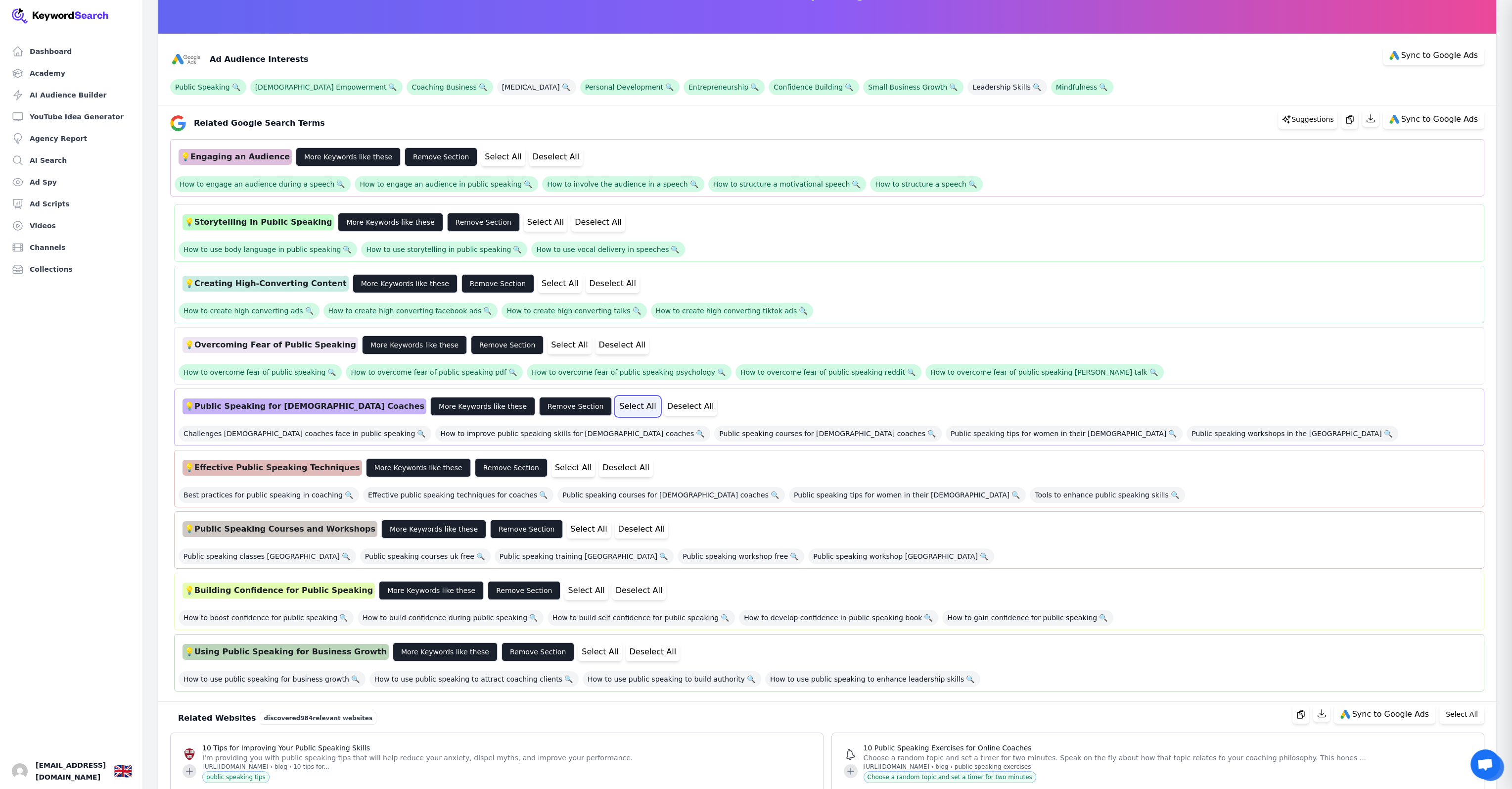
click at [616, 402] on button "Select All" at bounding box center [637, 407] width 43 height 19
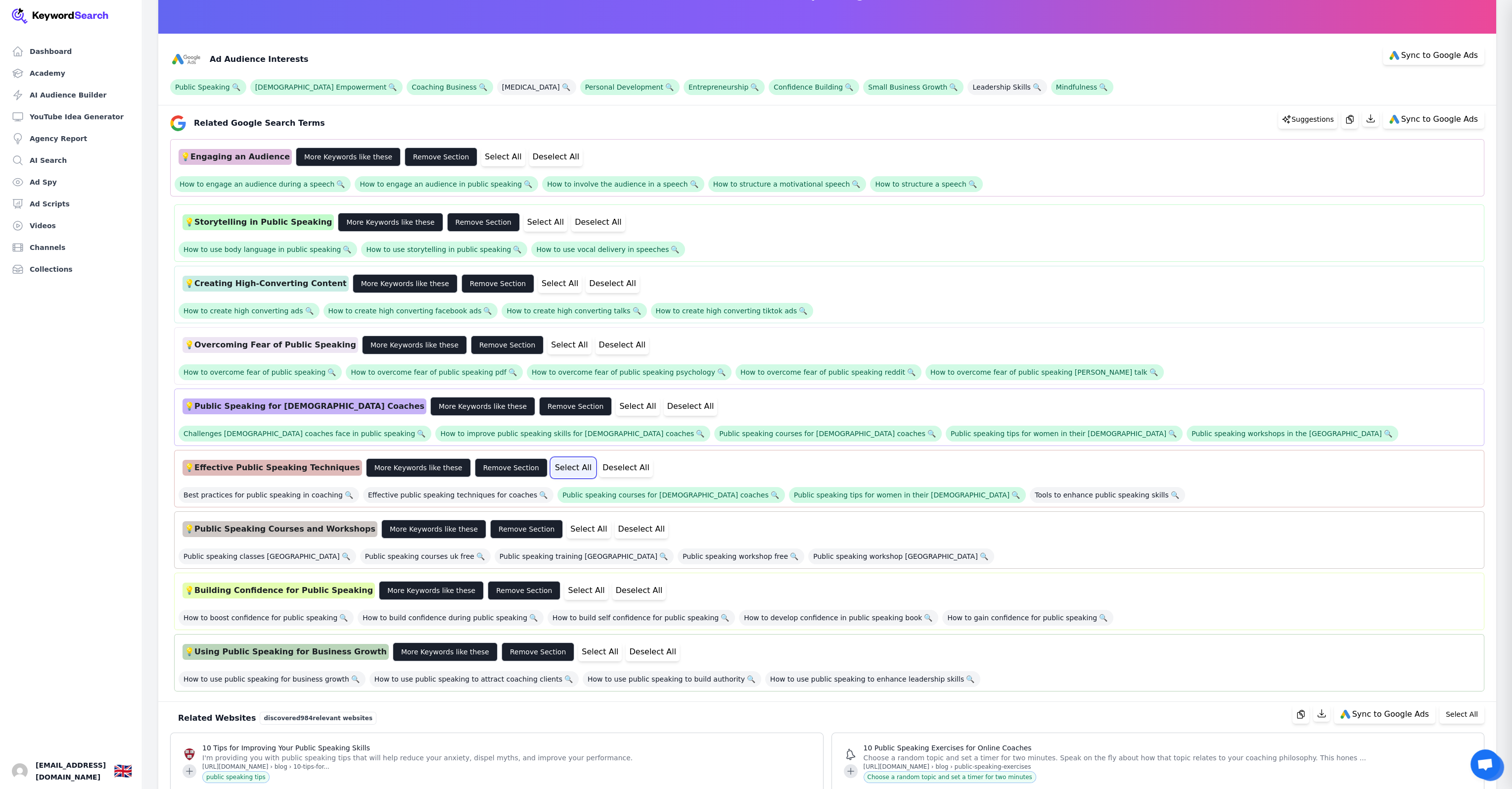
click at [551, 465] on button "Select All" at bounding box center [573, 468] width 43 height 19
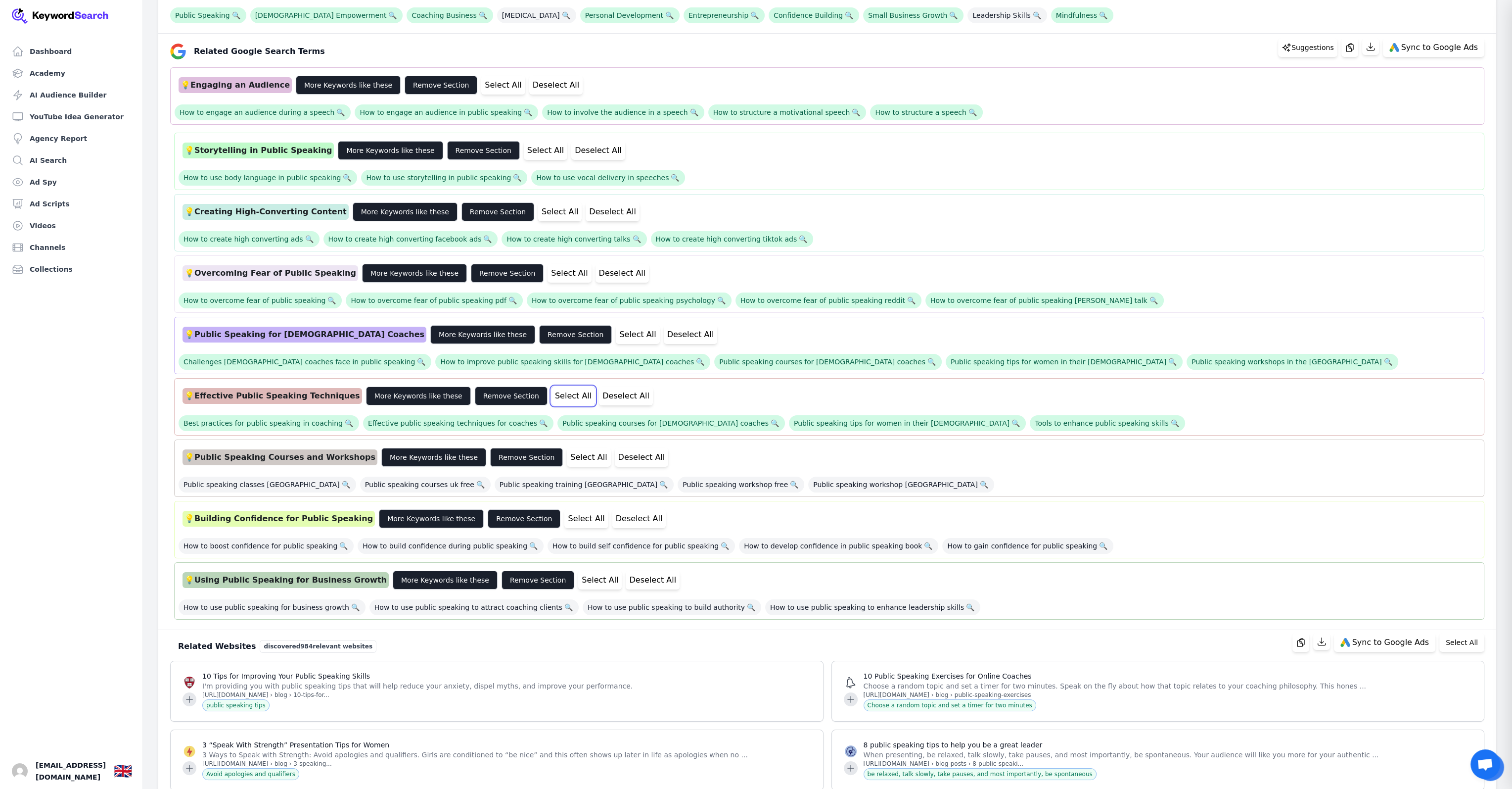
scroll to position [198, 0]
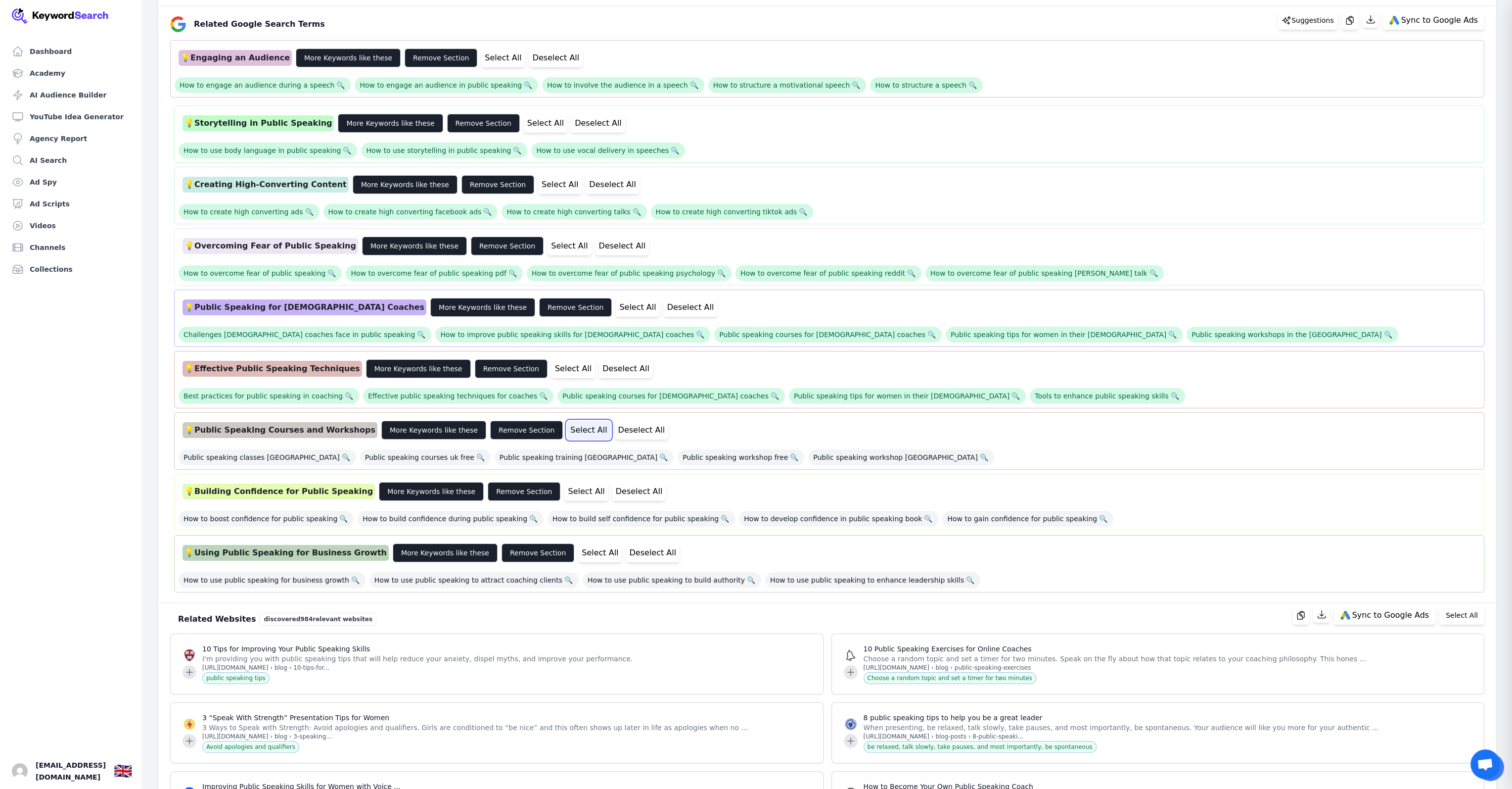
click at [567, 427] on button "Select All" at bounding box center [588, 430] width 43 height 19
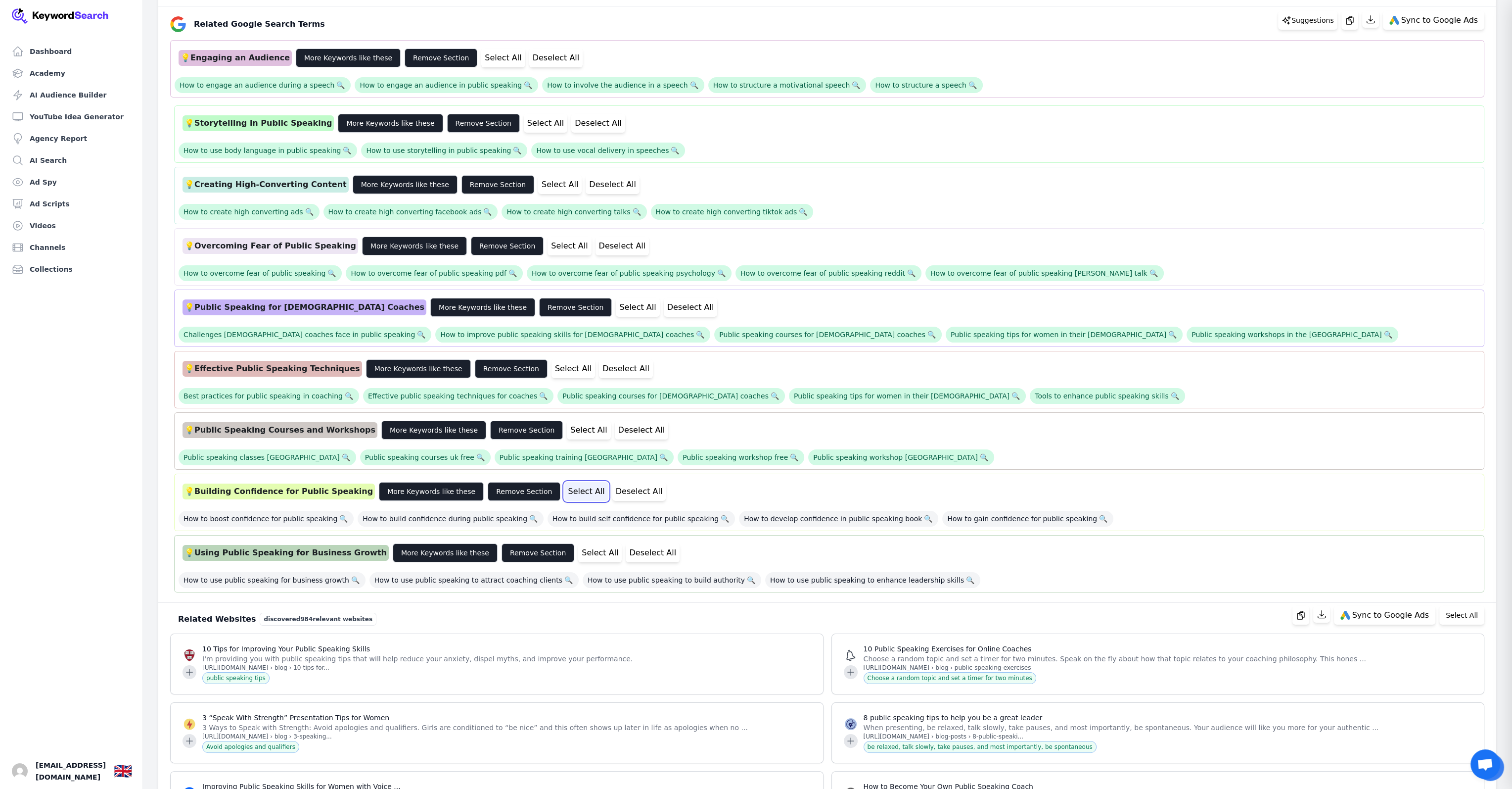
click at [565, 486] on button "Select All" at bounding box center [586, 491] width 43 height 19
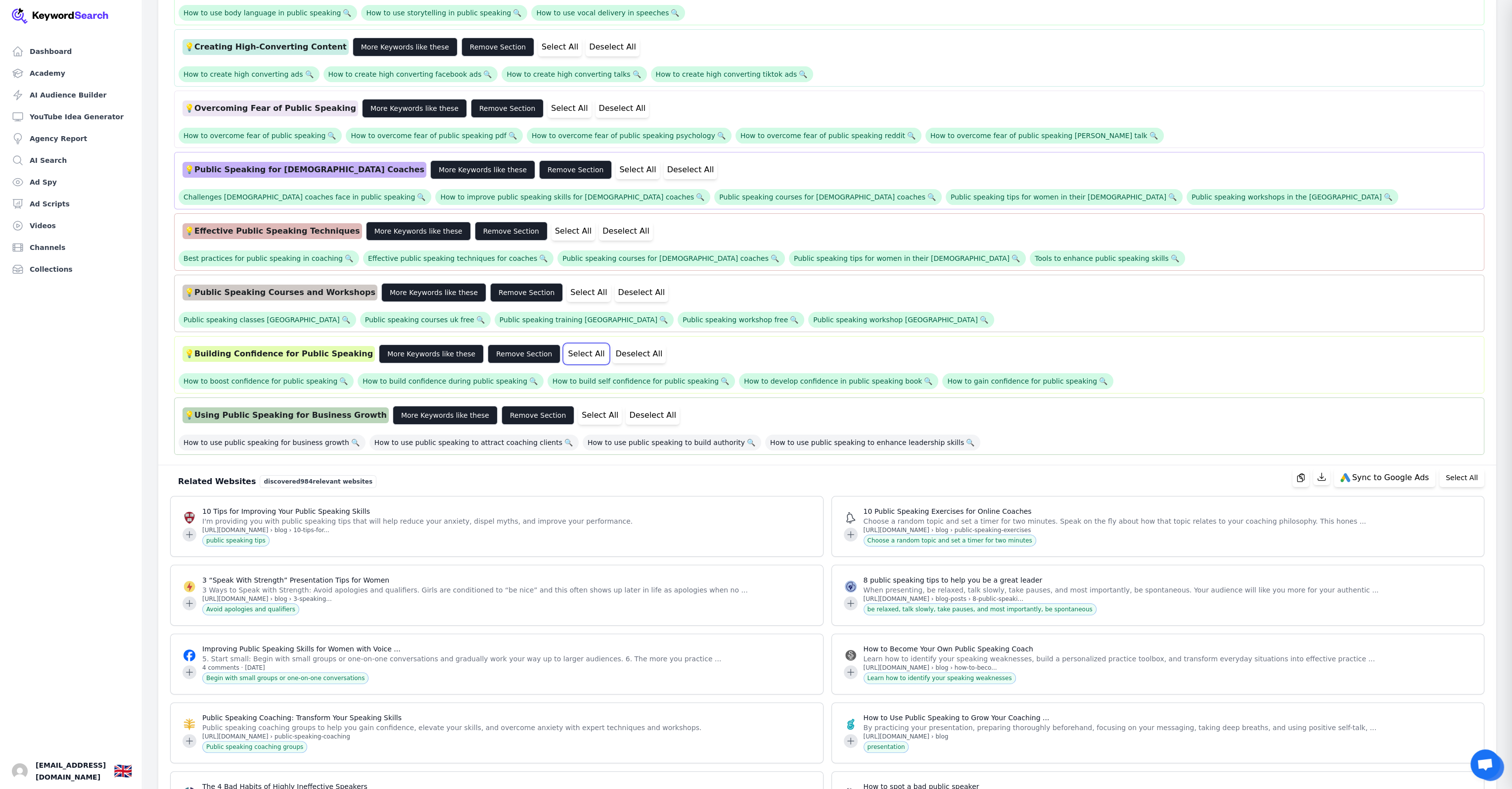
scroll to position [346, 0]
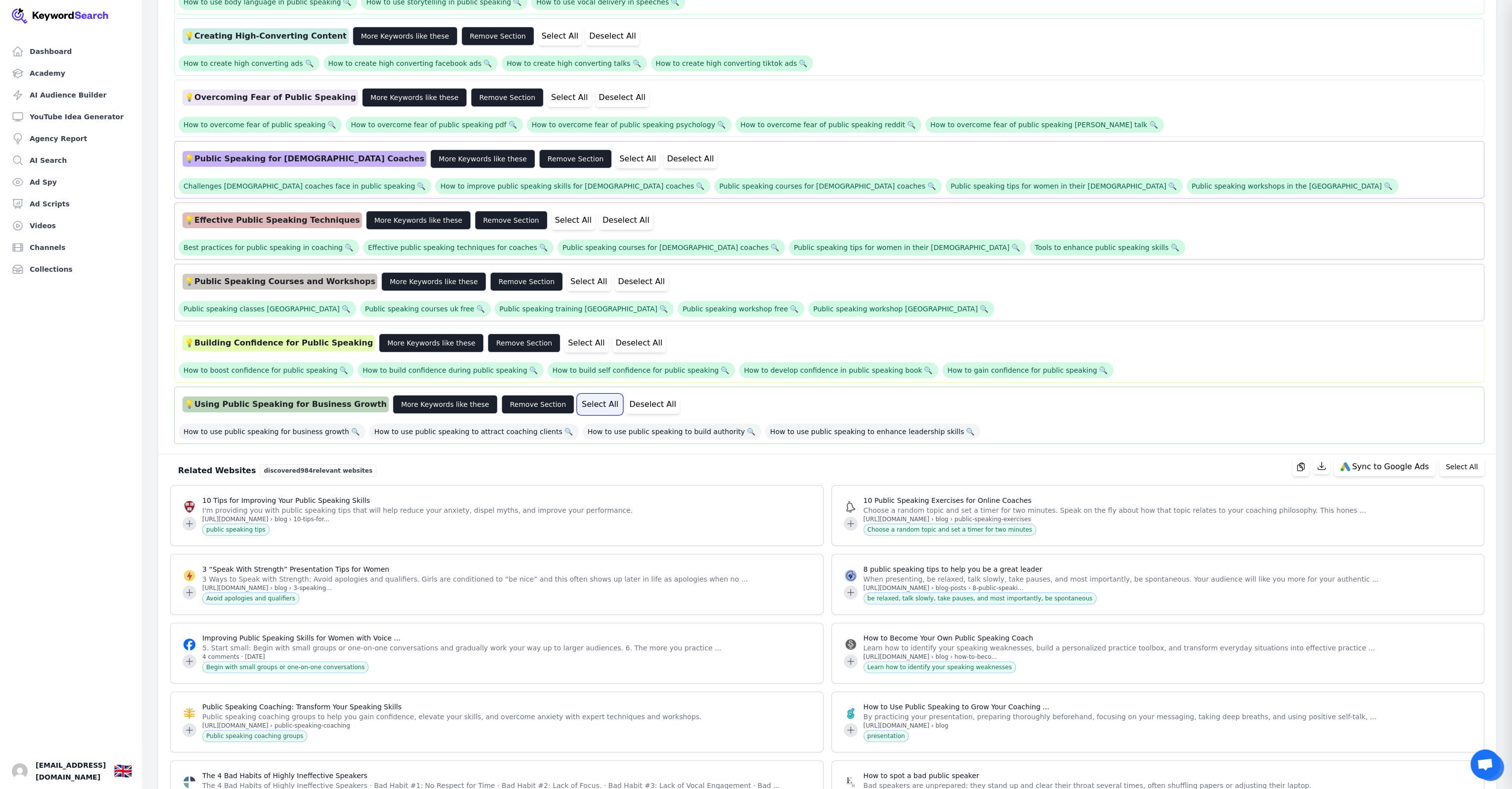
click at [578, 399] on button "Select All" at bounding box center [600, 404] width 43 height 19
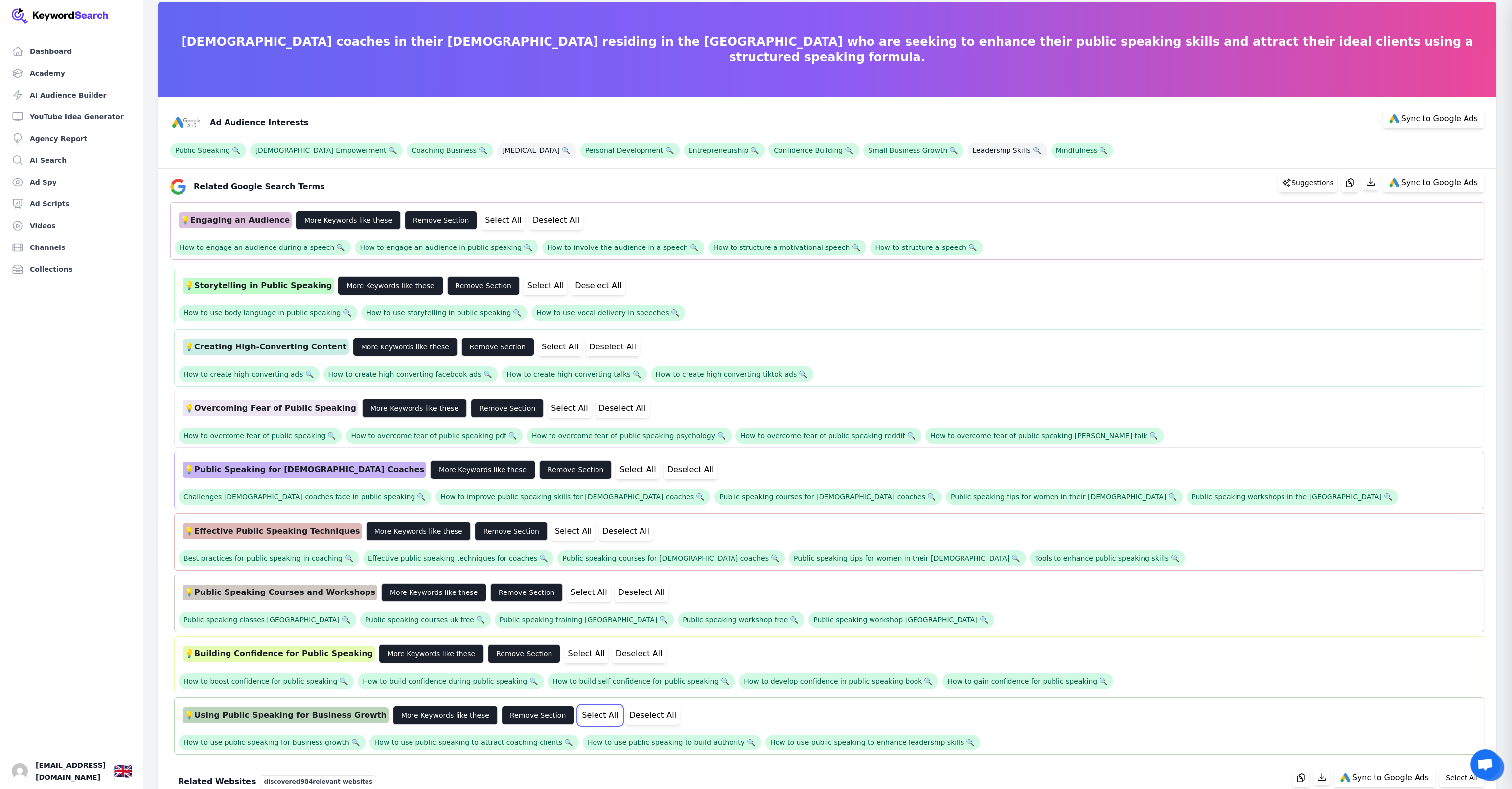
scroll to position [0, 0]
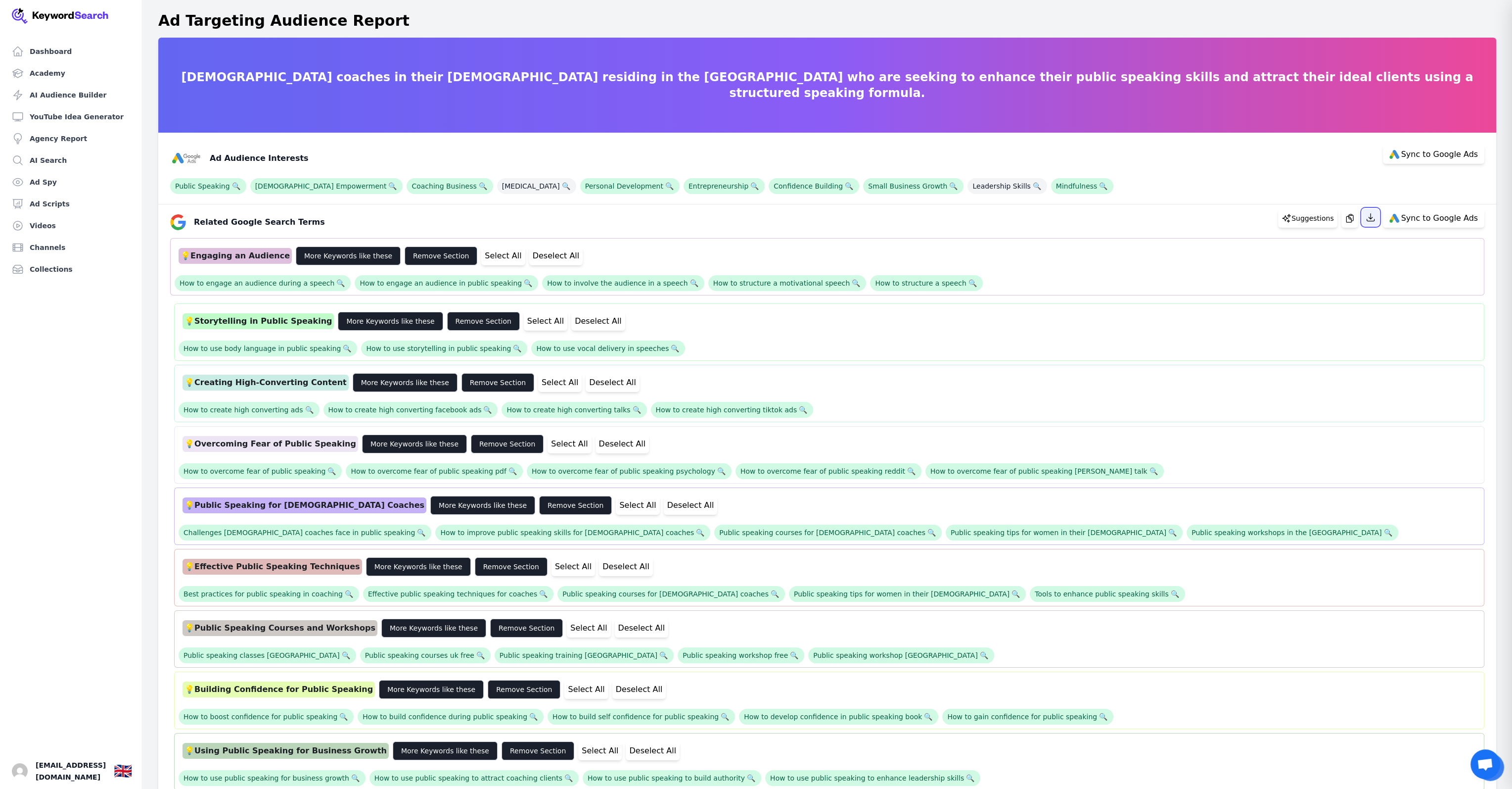
click at [1376, 217] on icon "button" at bounding box center [1370, 217] width 10 height 10
click at [1435, 218] on span "Sync to Google Ads" at bounding box center [1440, 218] width 76 height 8
select select "relatedGoogleSearchTerms"
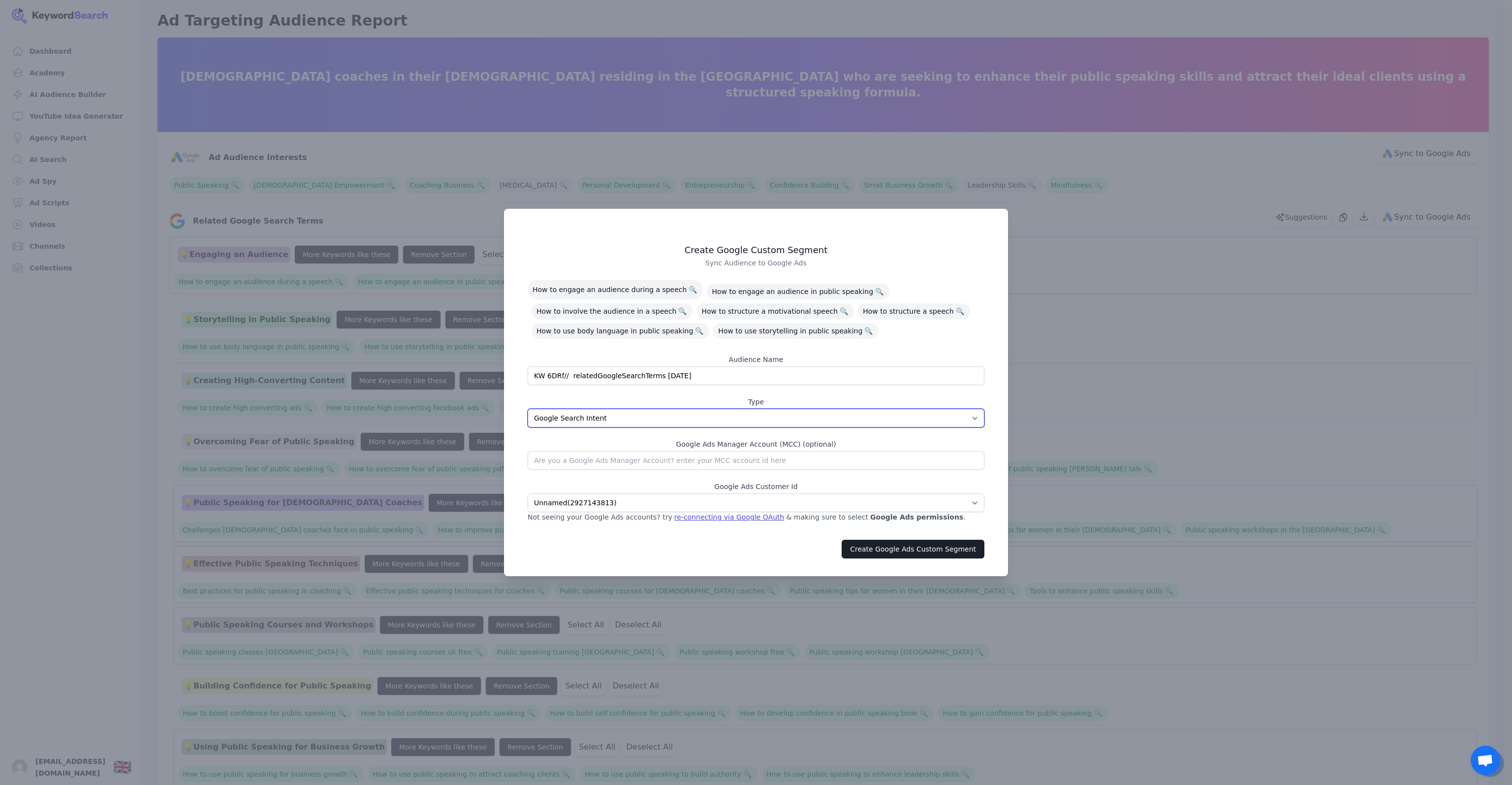
click at [865, 416] on select "App Interests / Affinity Google Search Intent URL" at bounding box center [756, 418] width 457 height 19
click at [871, 394] on div "Audience Name KW 6DRf// relatedGoogleSearchTerms [DATE] Type App Interests / Af…" at bounding box center [756, 391] width 457 height 73
click at [934, 457] on input "text" at bounding box center [756, 460] width 457 height 19
click at [926, 550] on button "Create Google Ads Custom Segment" at bounding box center [913, 549] width 143 height 19
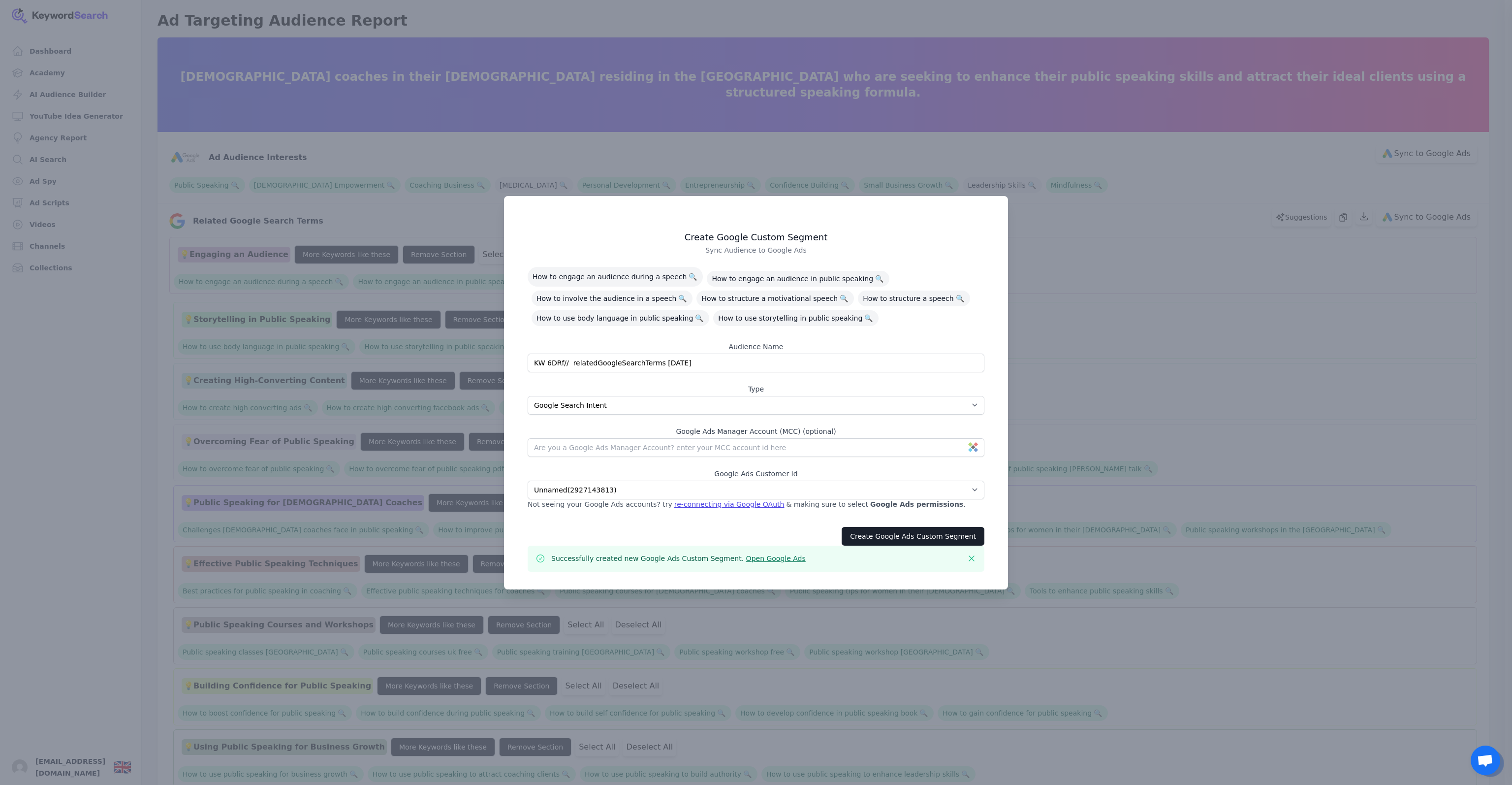
click at [1074, 162] on div at bounding box center [756, 392] width 1512 height 785
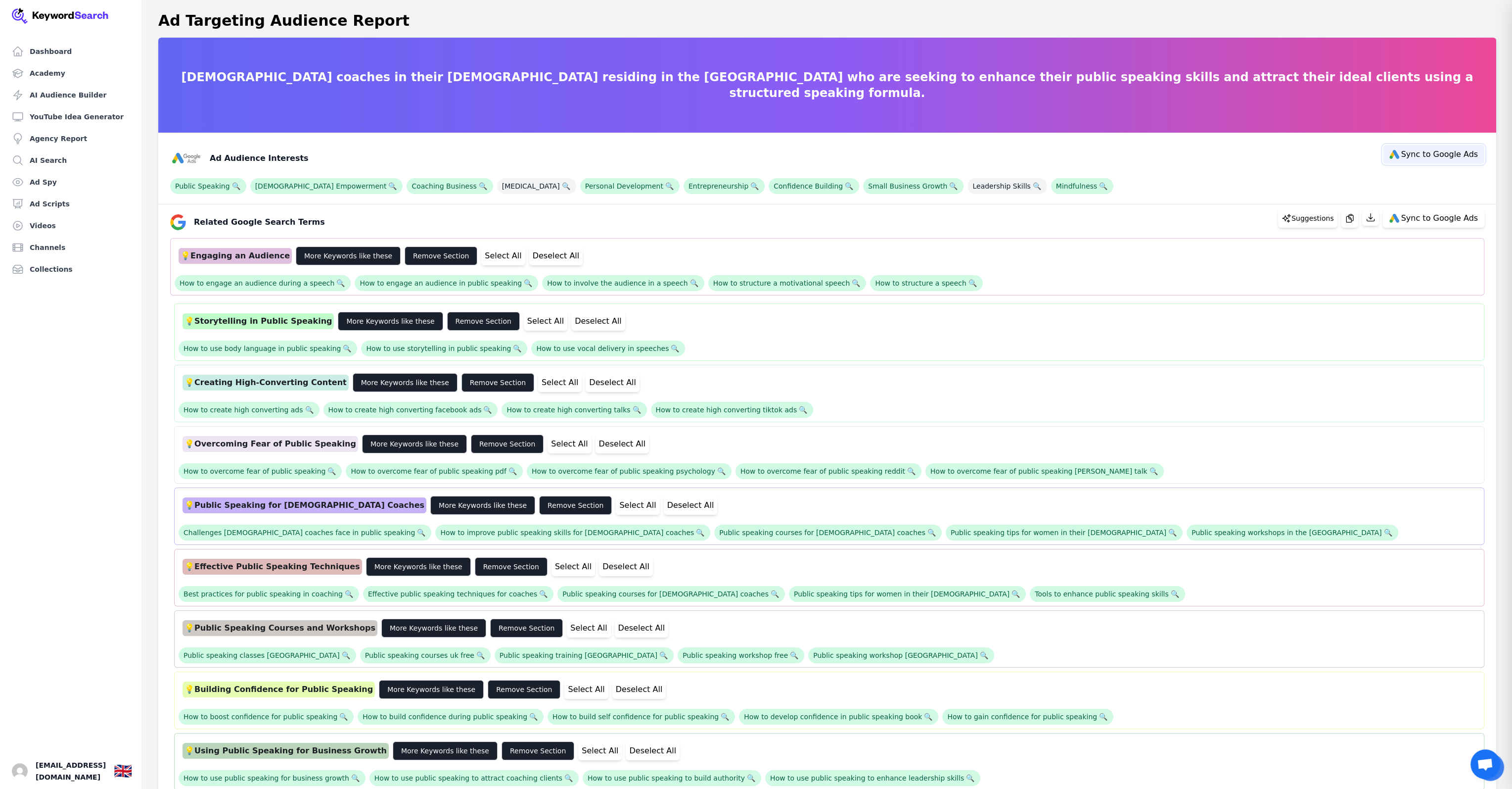
click at [1423, 156] on span "Sync to Google Ads" at bounding box center [1440, 154] width 76 height 8
select select "interestsOrPurchaseIntentions"
select select
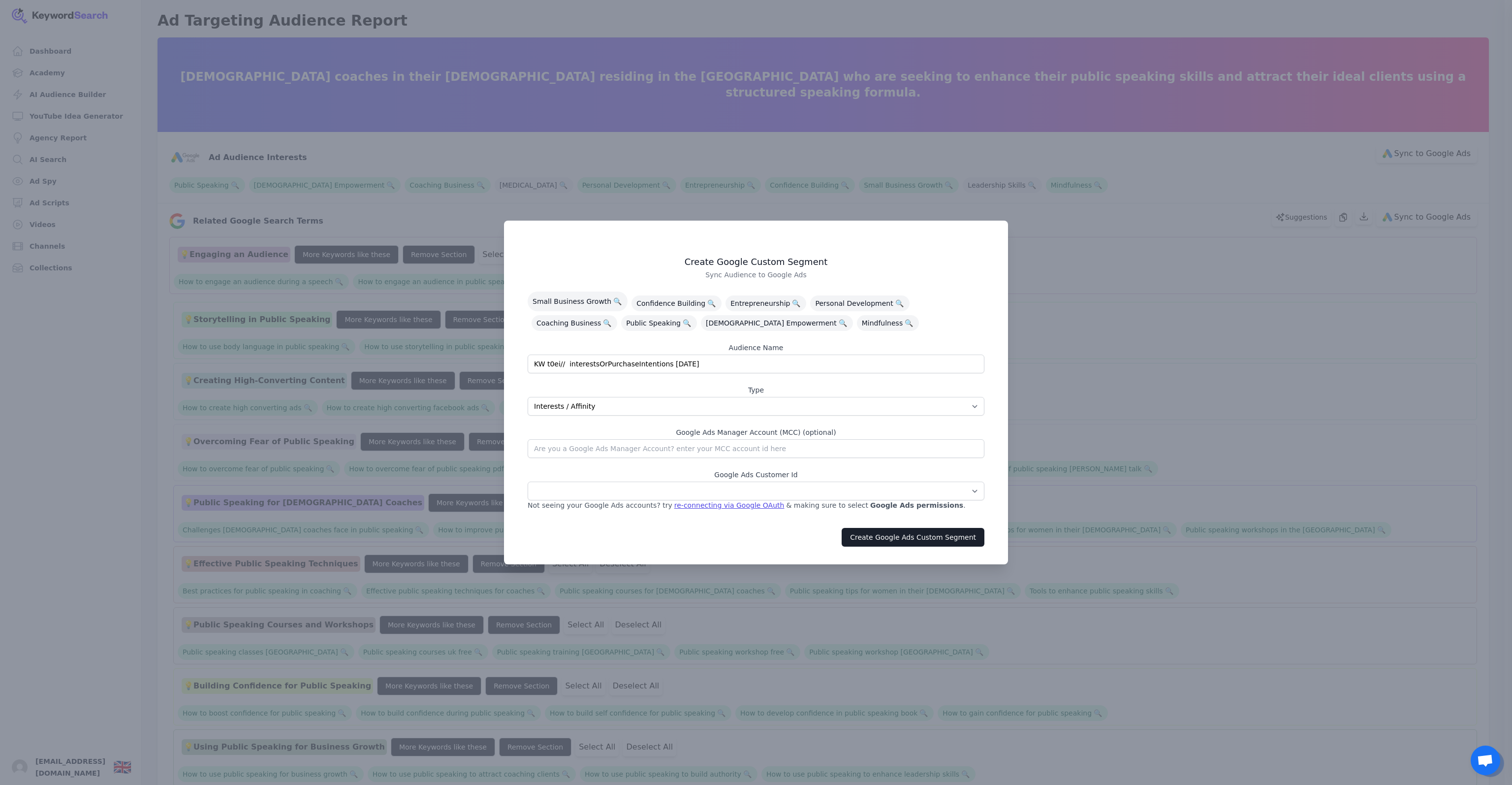
click at [1067, 169] on div at bounding box center [756, 392] width 1512 height 785
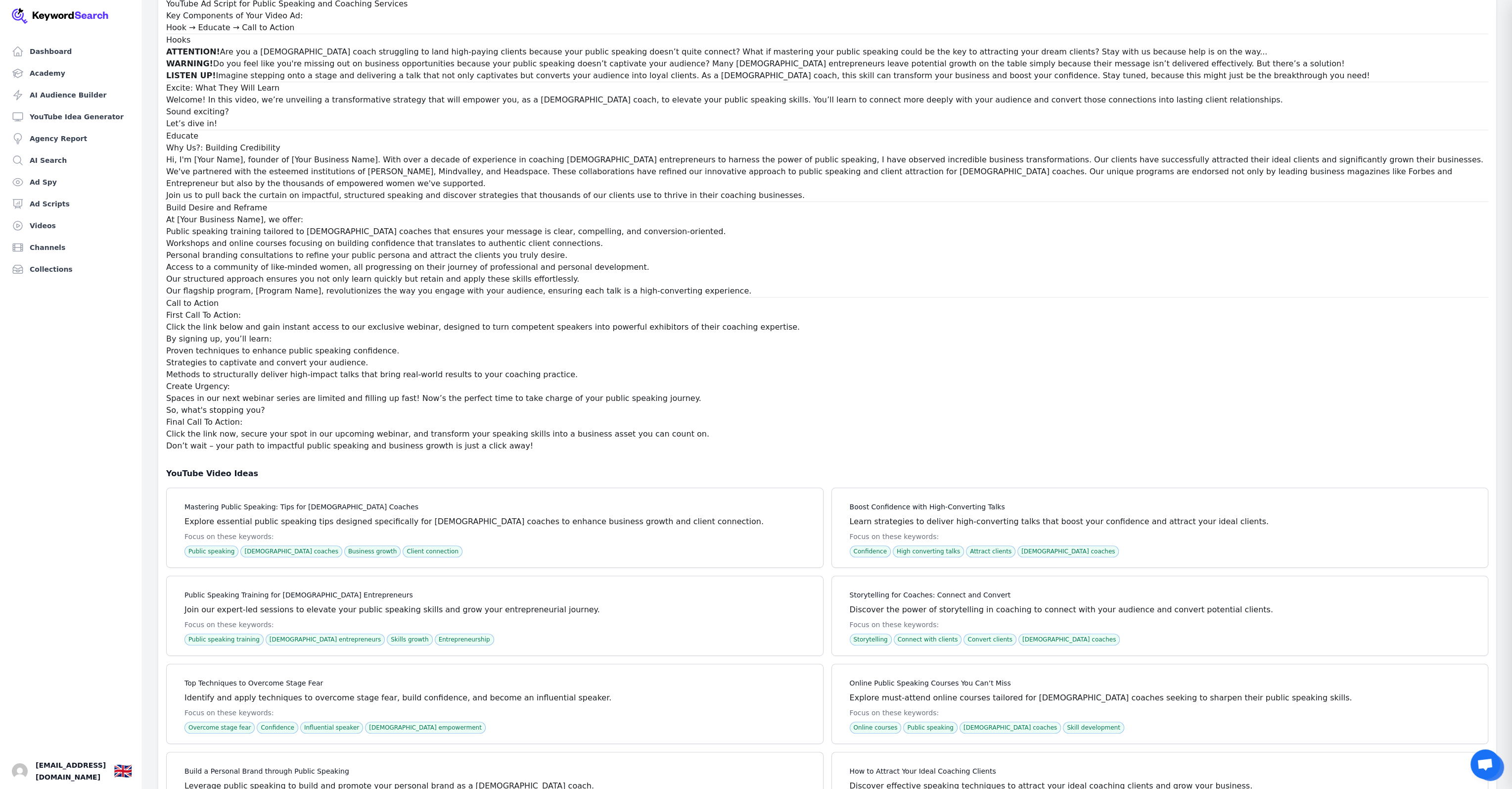
scroll to position [53682, 0]
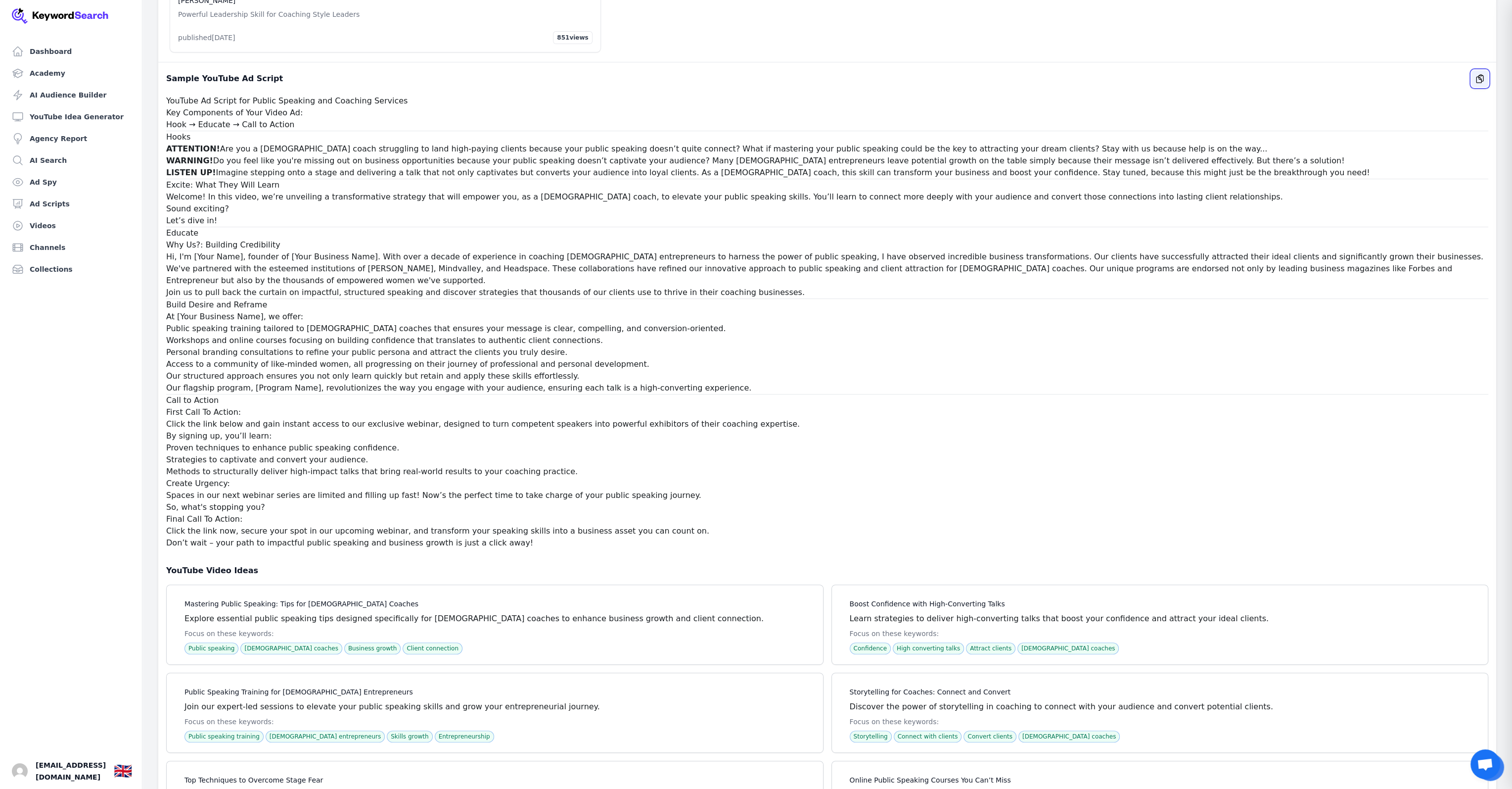
click at [1486, 87] on button "button" at bounding box center [1480, 79] width 17 height 17
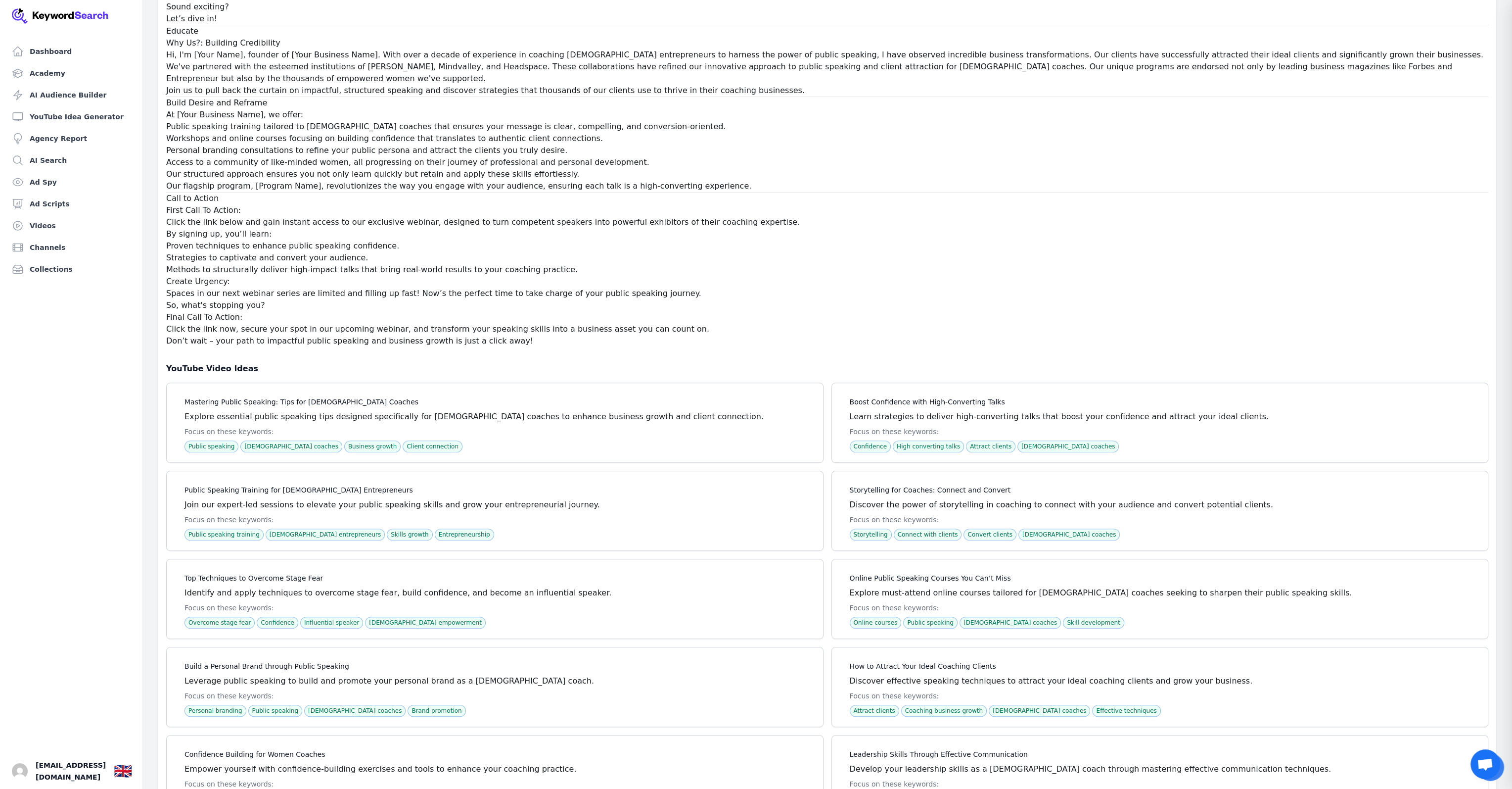
scroll to position [53781, 0]
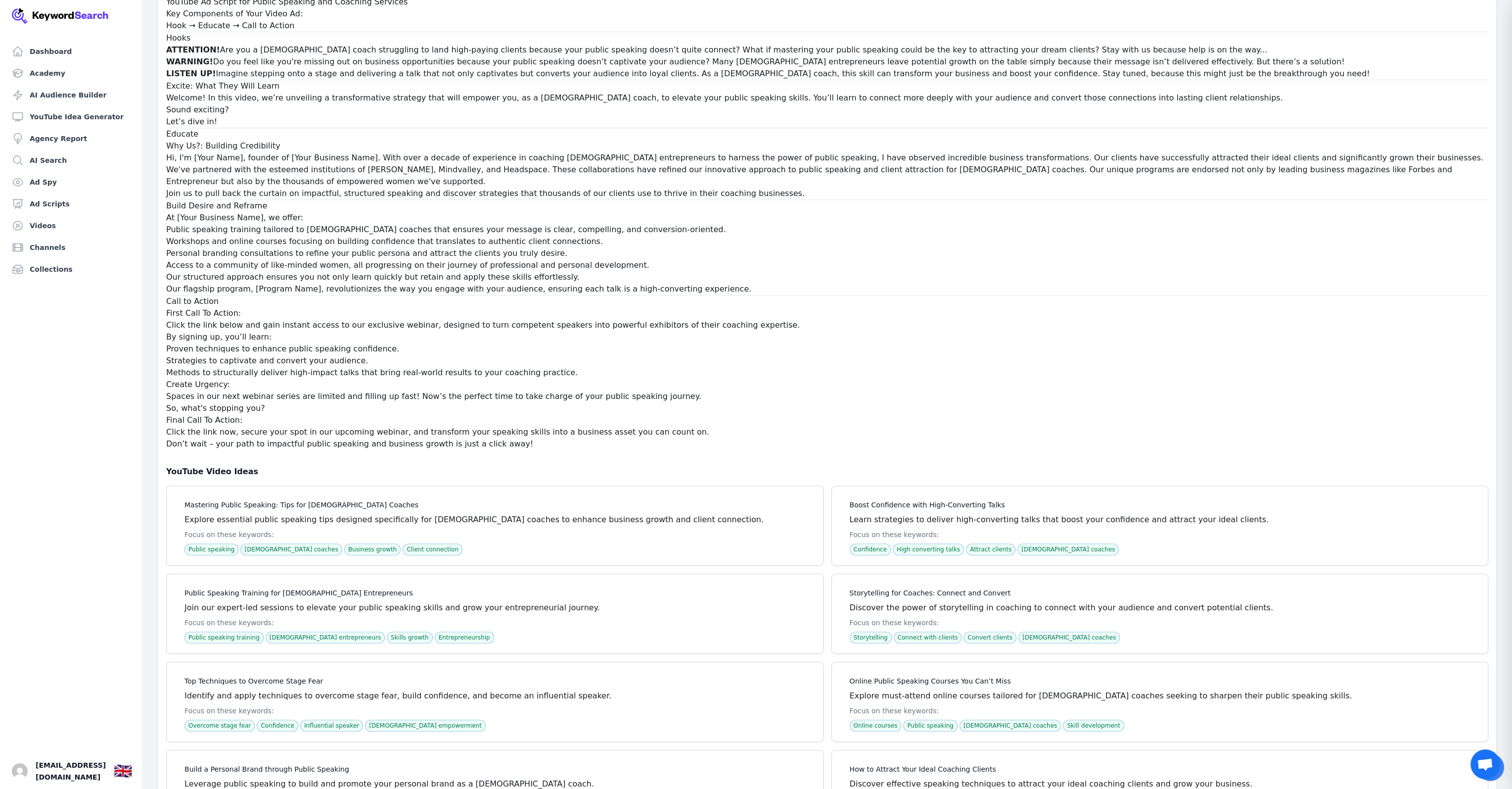
click at [1254, 8] on h1 "YouTube Ad Script for Public Speaking and Coaching Services" at bounding box center [827, 2] width 1322 height 12
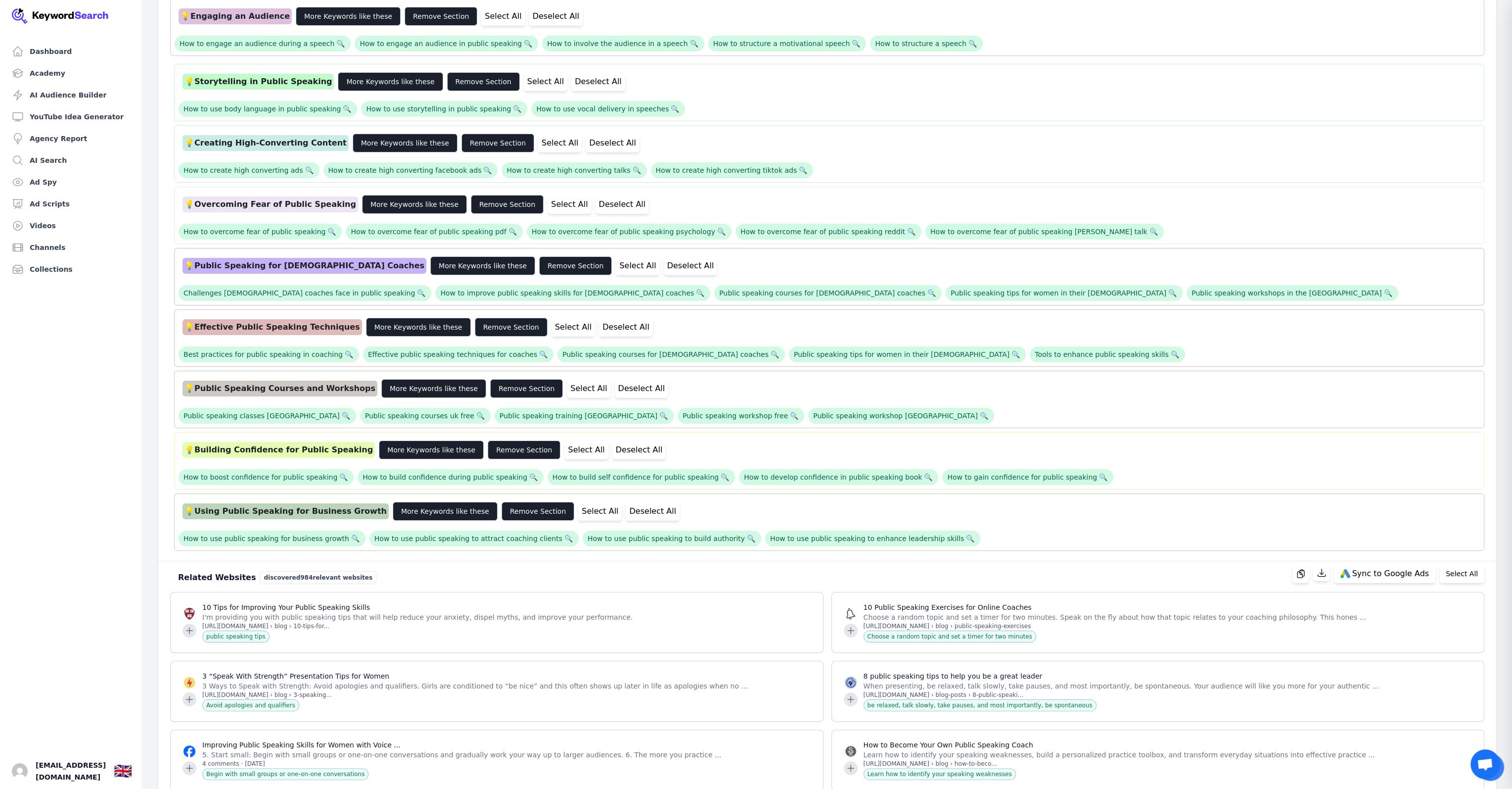
scroll to position [0, 0]
